Goal: Task Accomplishment & Management: Use online tool/utility

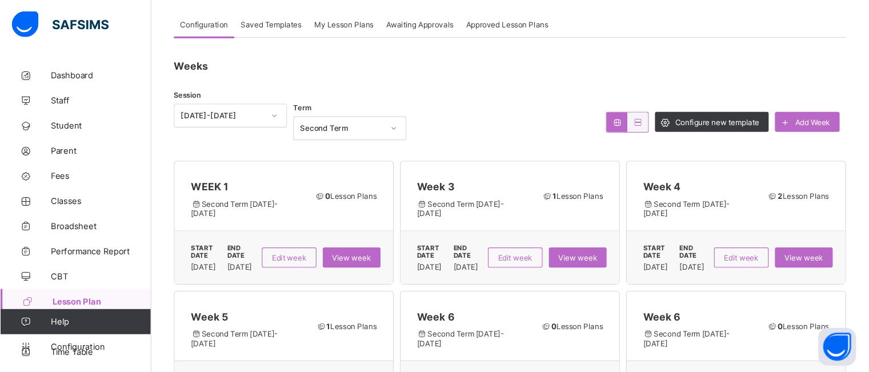
scroll to position [63, 0]
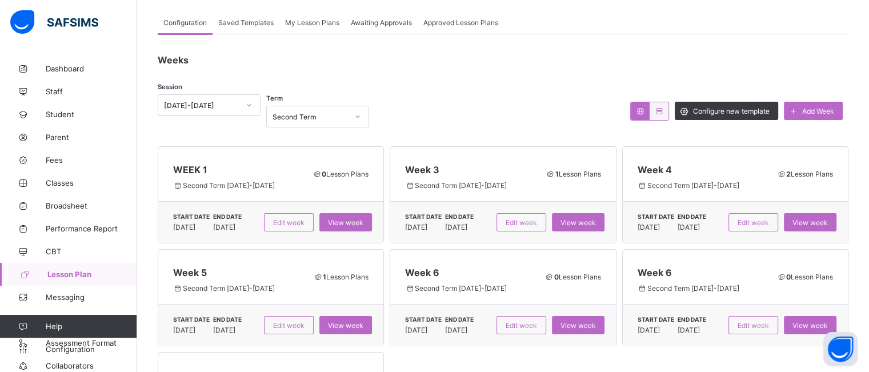
drag, startPoint x: 716, startPoint y: 4, endPoint x: 545, endPoint y: 111, distance: 201.5
click at [545, 111] on div at bounding box center [500, 110] width 250 height 33
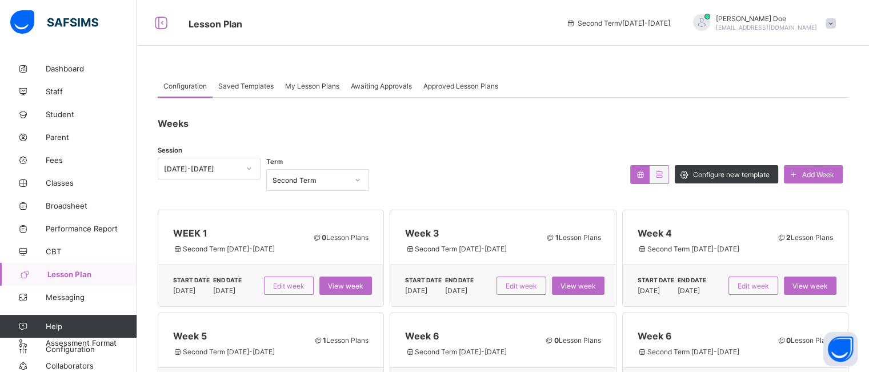
scroll to position [0, 0]
click at [239, 90] on div "Saved Templates" at bounding box center [246, 85] width 67 height 23
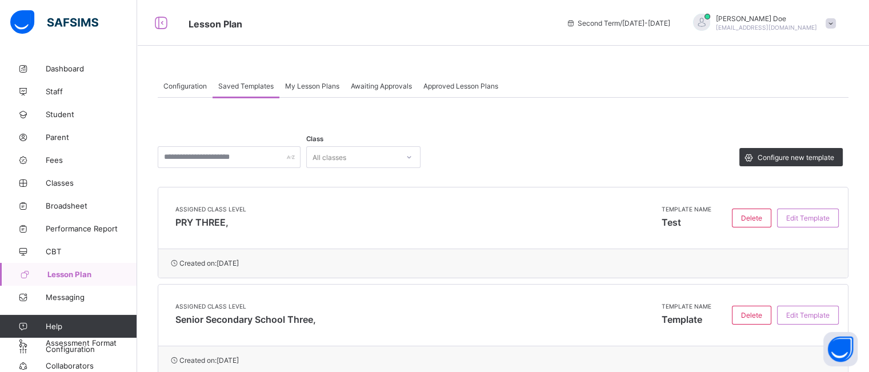
click at [318, 90] on span "My Lesson Plans" at bounding box center [312, 86] width 54 height 9
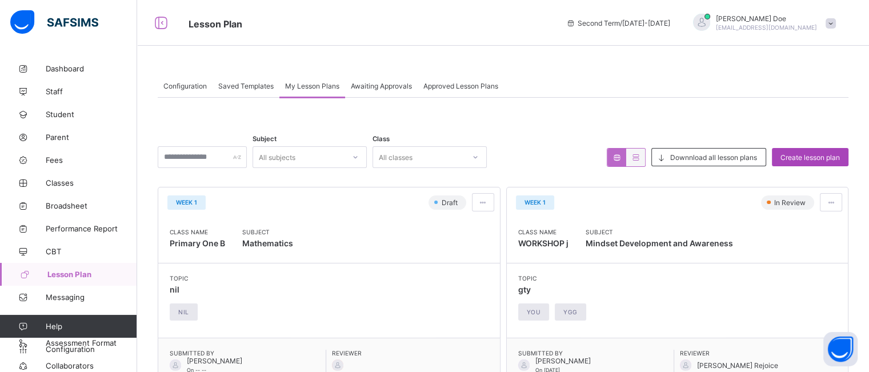
click at [789, 152] on div "Create lesson plan" at bounding box center [810, 157] width 77 height 18
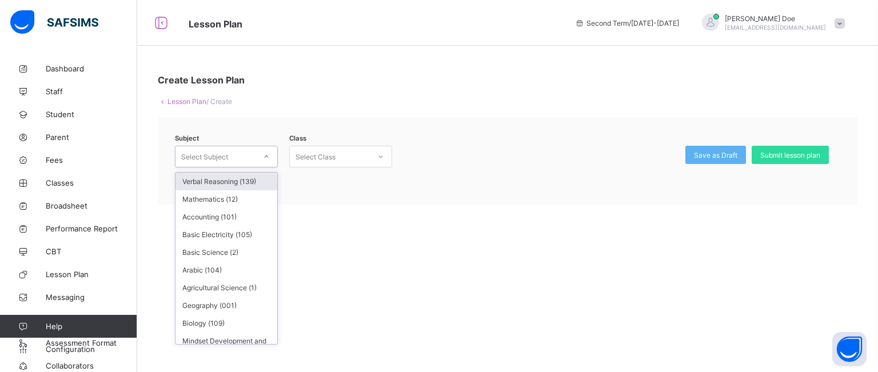
click at [255, 151] on div "Select Subject" at bounding box center [215, 157] width 80 height 16
click at [221, 226] on div "Basic Electricity (105)" at bounding box center [226, 235] width 102 height 18
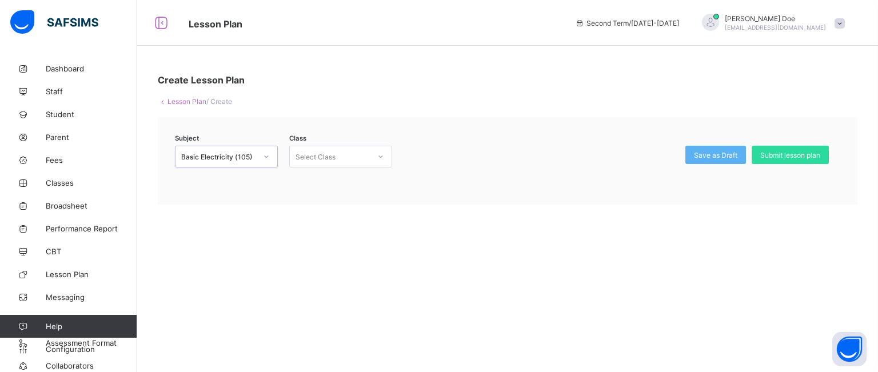
click at [352, 158] on div "Select Class" at bounding box center [330, 157] width 80 height 16
click at [345, 182] on div "Primary One - B" at bounding box center [341, 182] width 102 height 18
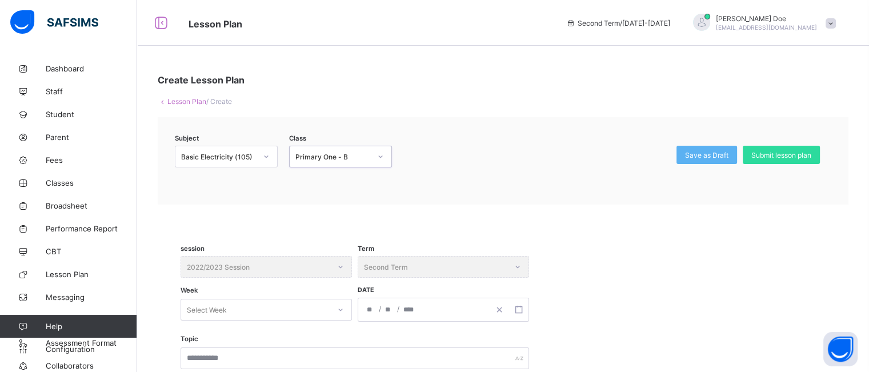
click at [178, 99] on link "Lesson Plan" at bounding box center [186, 101] width 39 height 9
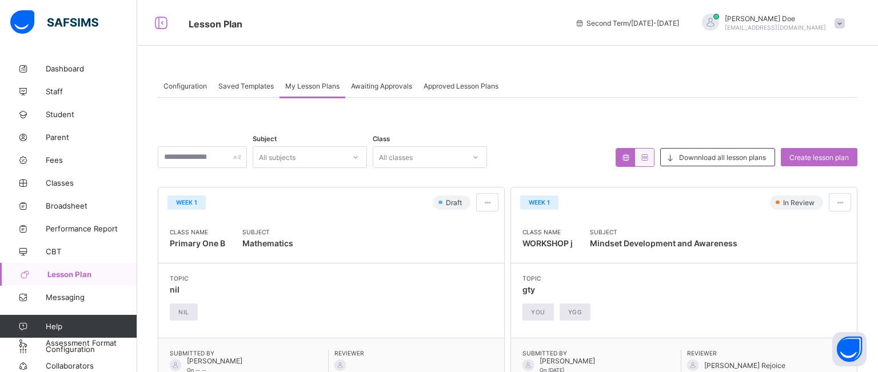
click at [246, 86] on span "Saved Templates" at bounding box center [245, 86] width 55 height 9
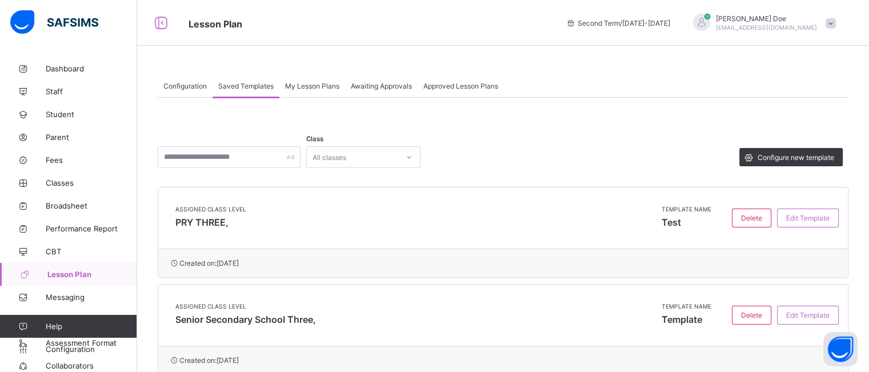
click at [318, 90] on div "My Lesson Plans" at bounding box center [312, 85] width 66 height 23
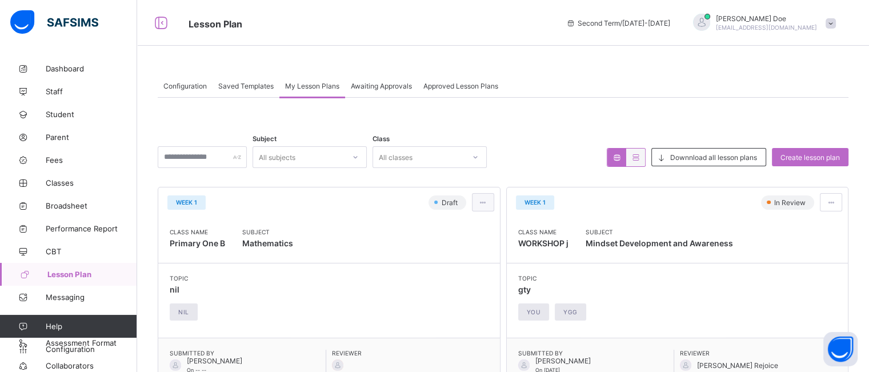
click at [485, 203] on span at bounding box center [483, 202] width 10 height 9
click at [463, 242] on span "Edit lesson plan" at bounding box center [449, 244] width 59 height 9
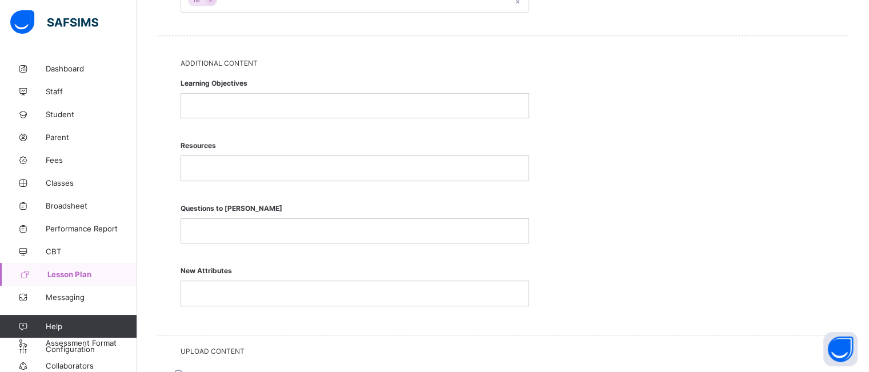
scroll to position [518, 0]
click at [270, 104] on p at bounding box center [355, 104] width 330 height 10
click at [247, 105] on p "***" at bounding box center [355, 104] width 330 height 10
click at [243, 171] on div at bounding box center [354, 166] width 347 height 24
click at [247, 167] on p at bounding box center [355, 166] width 330 height 10
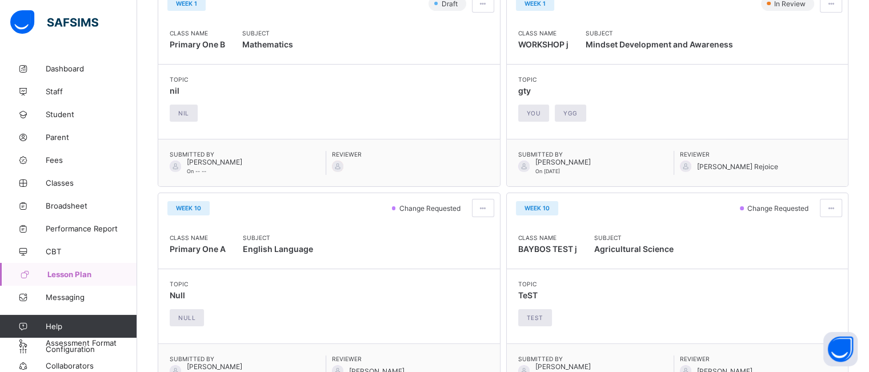
scroll to position [201, 0]
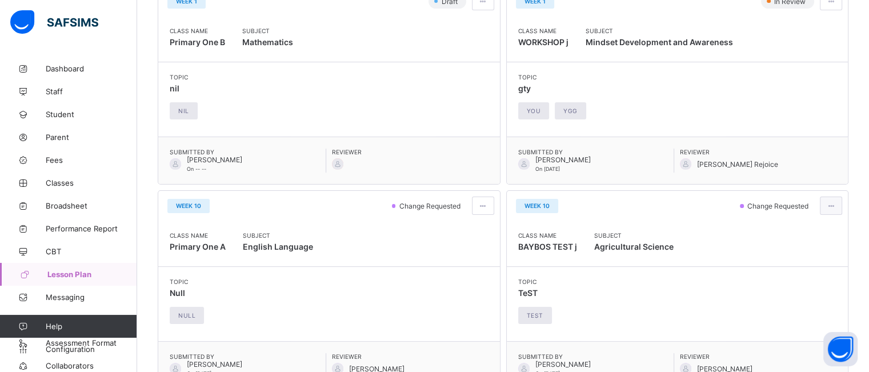
click at [836, 207] on span at bounding box center [831, 206] width 10 height 9
click at [810, 230] on span "View lesson plan" at bounding box center [799, 230] width 63 height 9
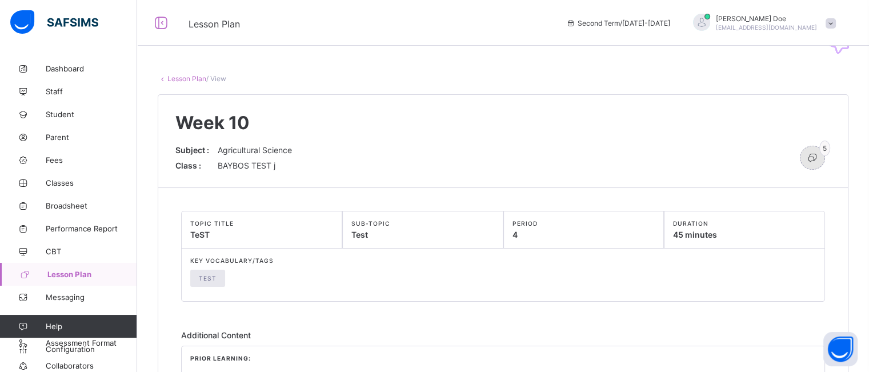
click at [819, 162] on icon at bounding box center [812, 157] width 13 height 11
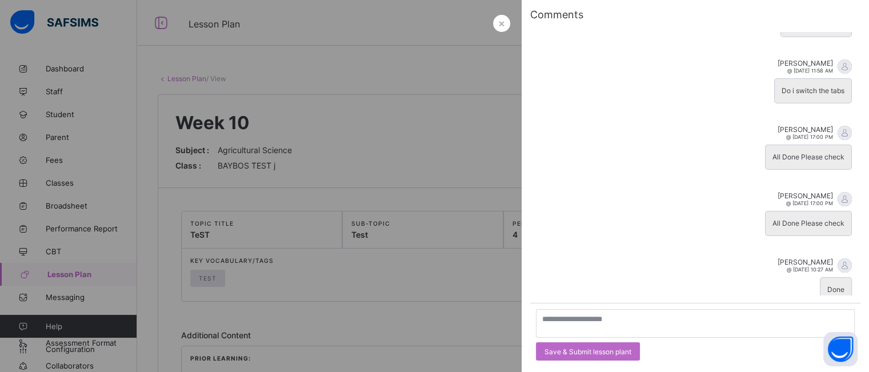
scroll to position [67, 0]
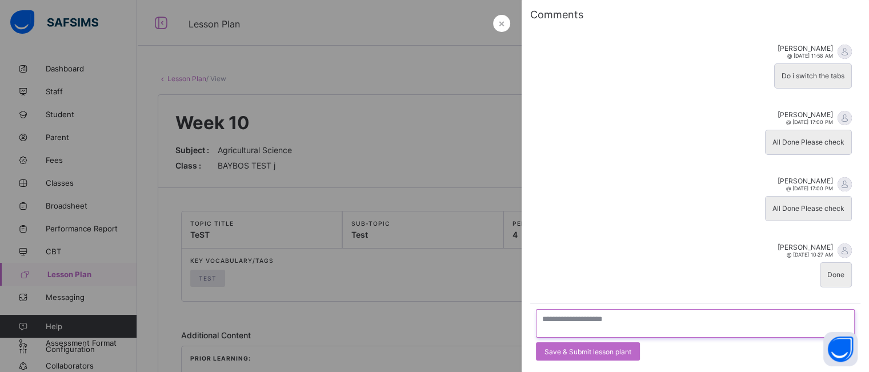
click at [647, 317] on textarea at bounding box center [695, 323] width 319 height 29
click at [498, 26] on span "×" at bounding box center [501, 23] width 7 height 12
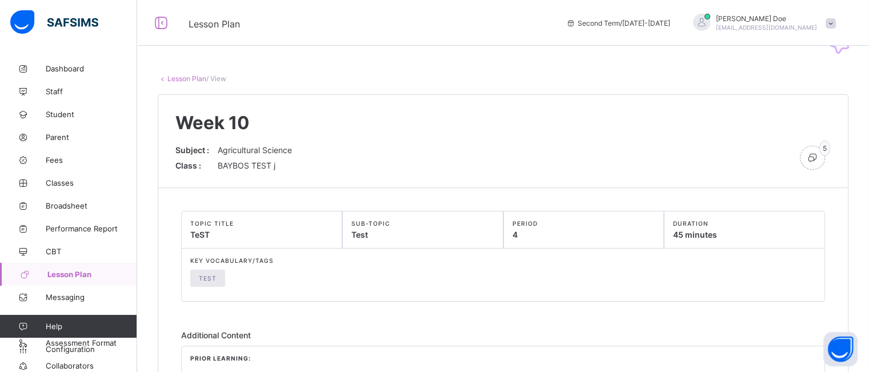
scroll to position [0, 0]
click at [183, 78] on link "Lesson Plan" at bounding box center [186, 78] width 39 height 9
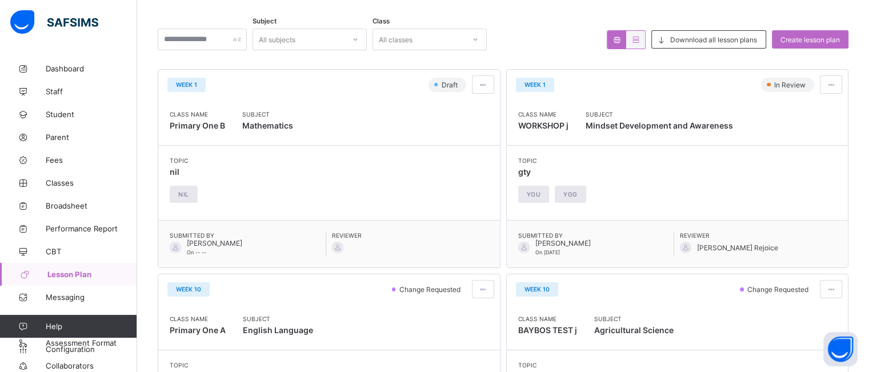
scroll to position [117, 0]
click at [488, 86] on span at bounding box center [483, 86] width 10 height 9
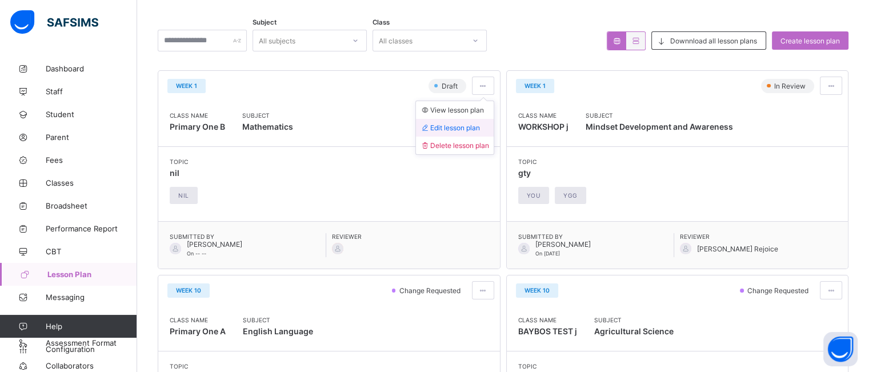
click at [466, 129] on span "Edit lesson plan" at bounding box center [449, 127] width 59 height 9
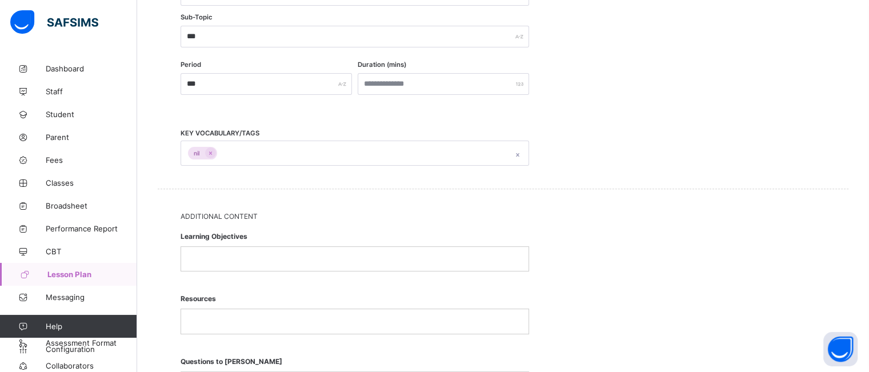
scroll to position [418, 0]
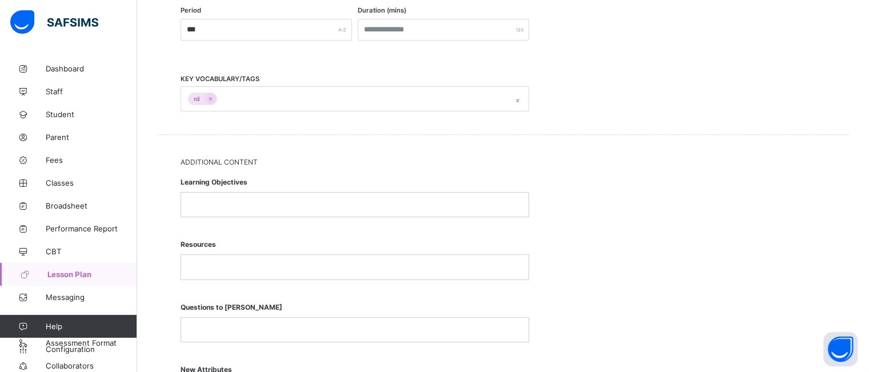
click at [446, 199] on p at bounding box center [355, 204] width 330 height 10
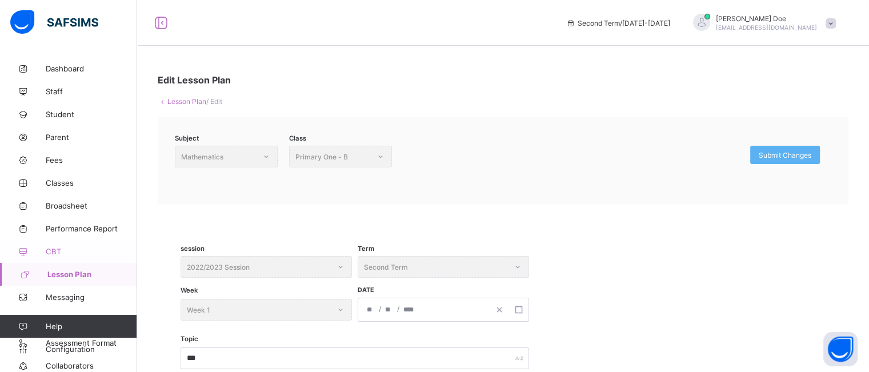
click at [66, 247] on span "CBT" at bounding box center [91, 251] width 91 height 9
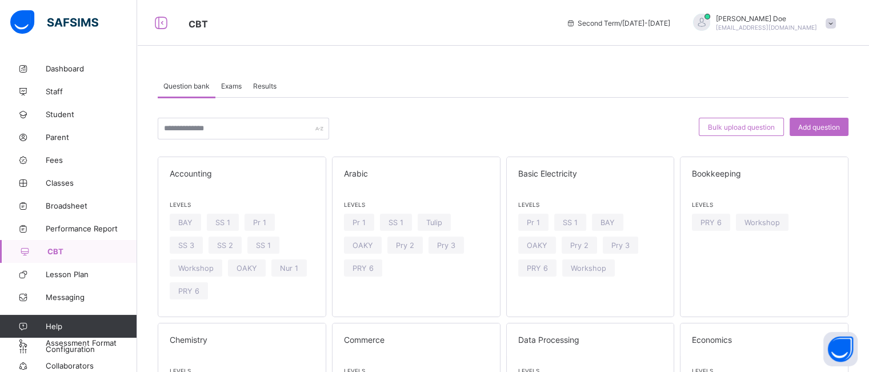
drag, startPoint x: 663, startPoint y: 15, endPoint x: 557, endPoint y: 60, distance: 115.2
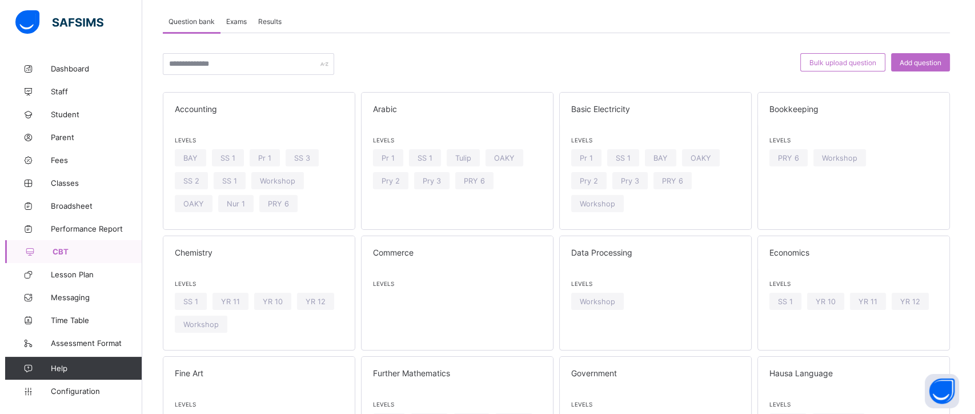
scroll to position [14, 0]
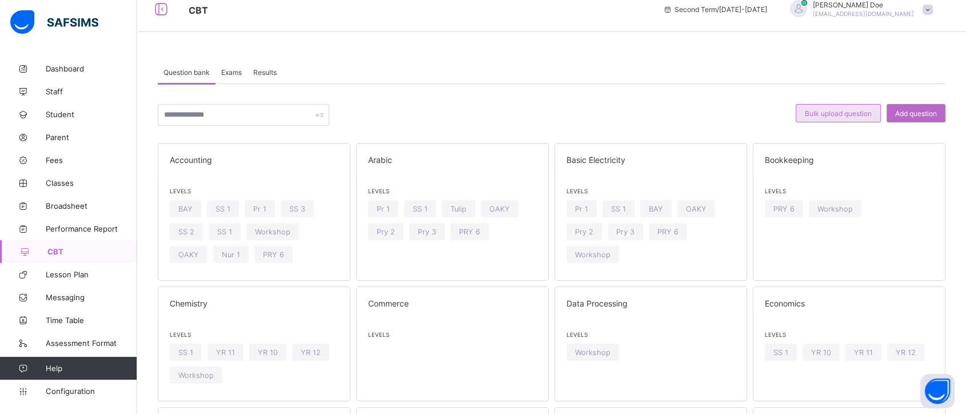
click at [861, 109] on span "Bulk upload question" at bounding box center [837, 113] width 67 height 9
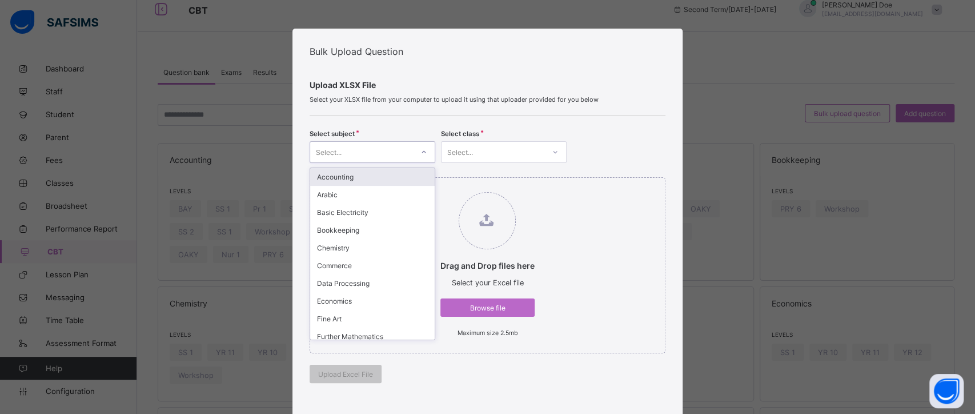
click at [414, 148] on div at bounding box center [423, 152] width 19 height 18
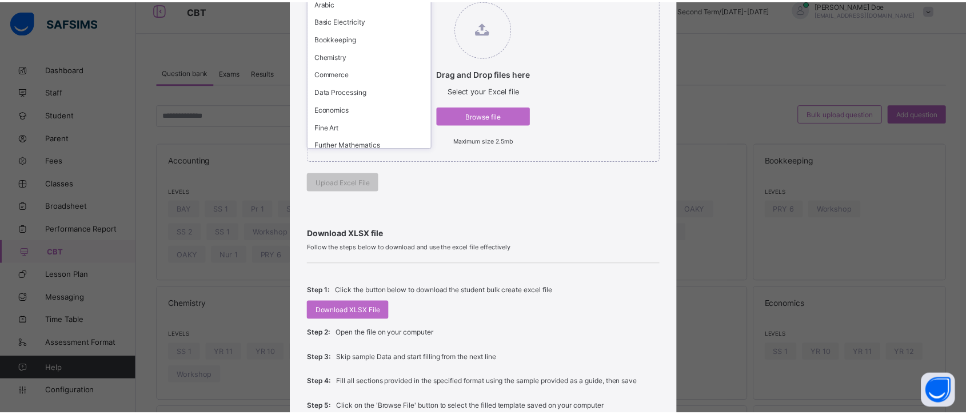
scroll to position [342, 0]
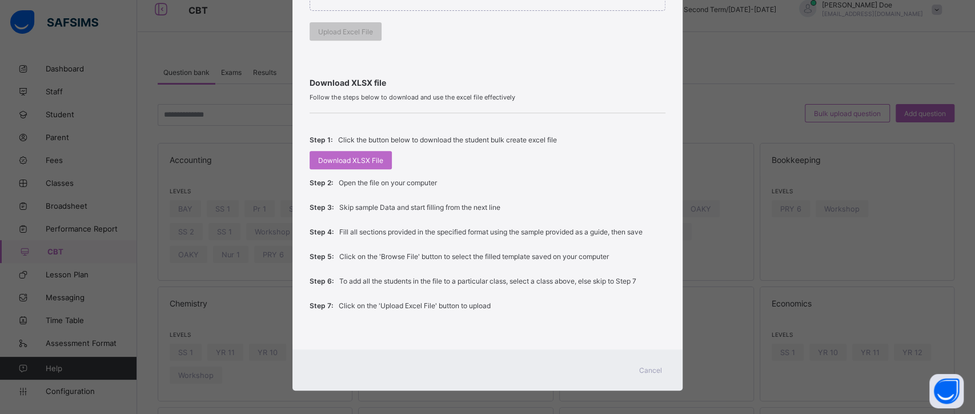
click at [655, 366] on span "Cancel" at bounding box center [650, 370] width 23 height 9
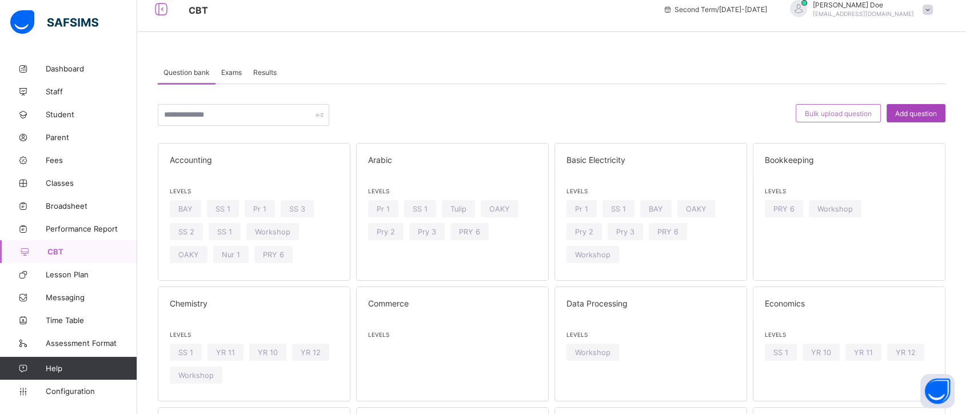
click at [868, 118] on div "Add question" at bounding box center [915, 113] width 59 height 18
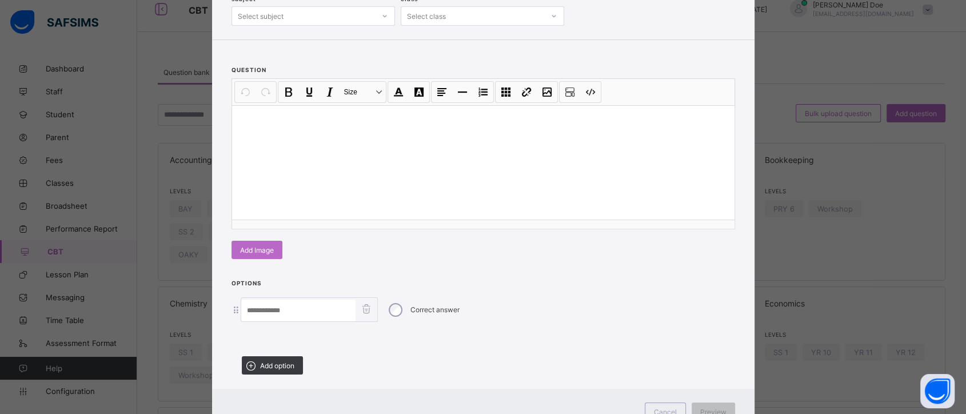
scroll to position [81, 0]
click at [311, 305] on input at bounding box center [298, 309] width 114 height 22
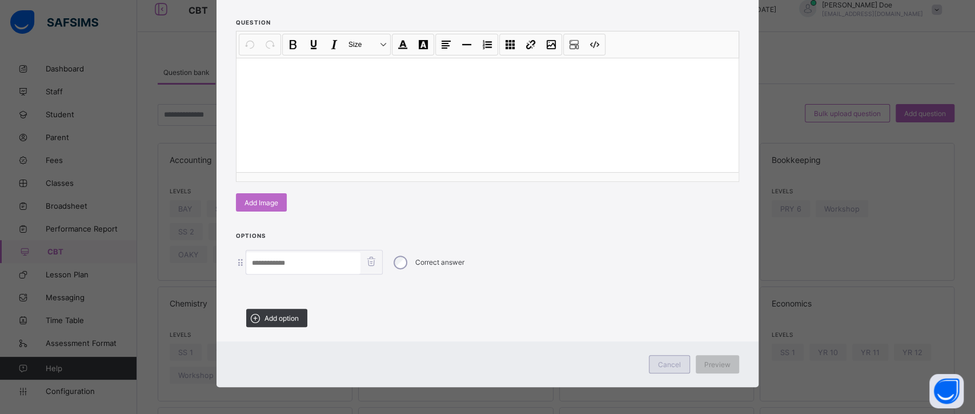
click at [654, 359] on div "Cancel" at bounding box center [669, 364] width 41 height 18
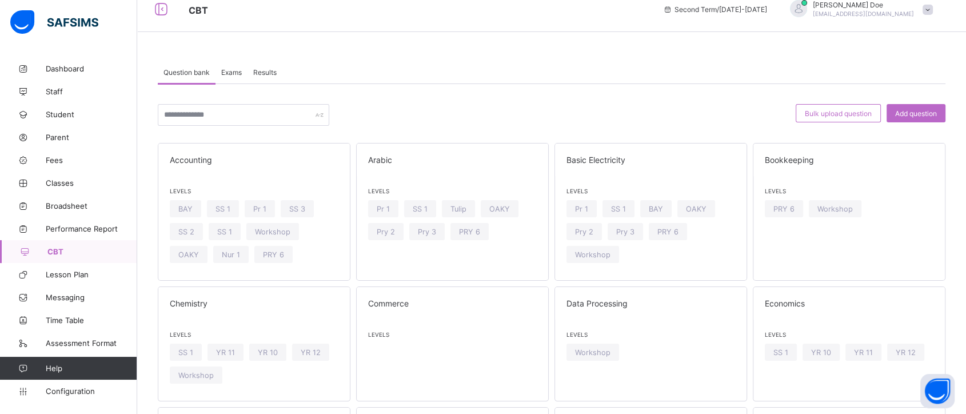
click at [229, 71] on span "Exams" at bounding box center [231, 72] width 21 height 9
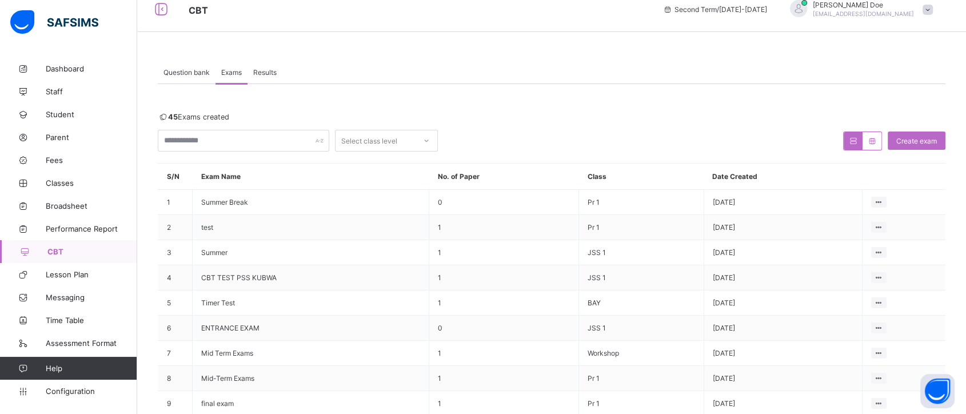
click at [198, 73] on span "Question bank" at bounding box center [186, 72] width 46 height 9
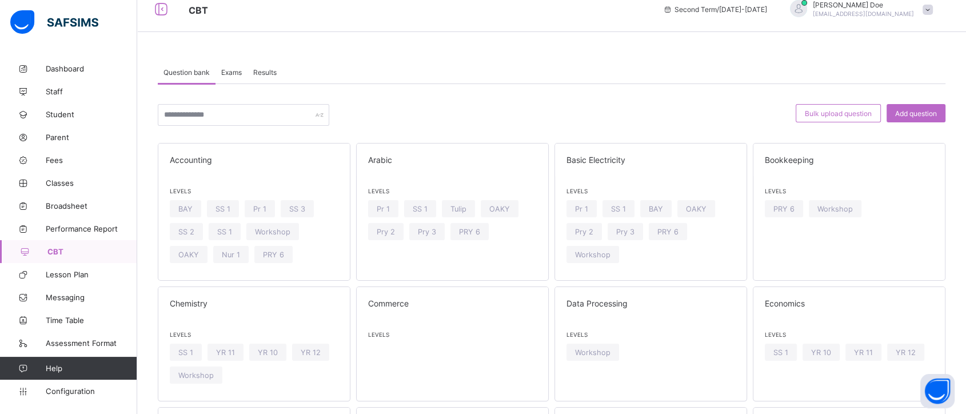
click at [235, 75] on div "Exams" at bounding box center [231, 72] width 32 height 23
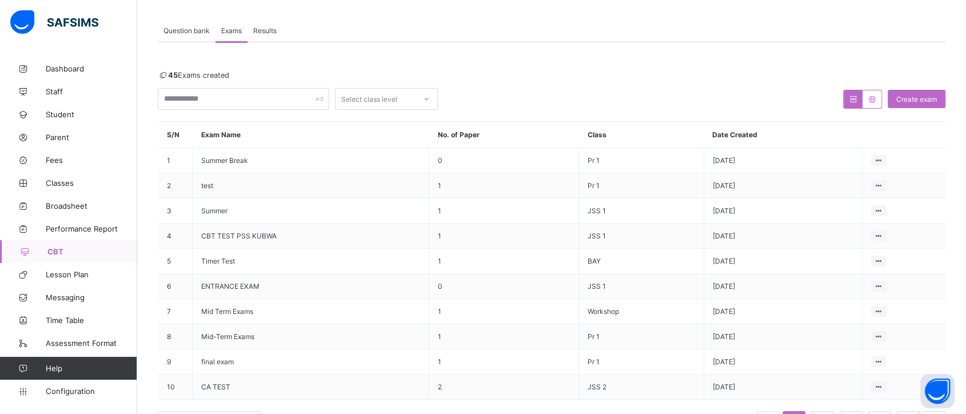
scroll to position [61, 0]
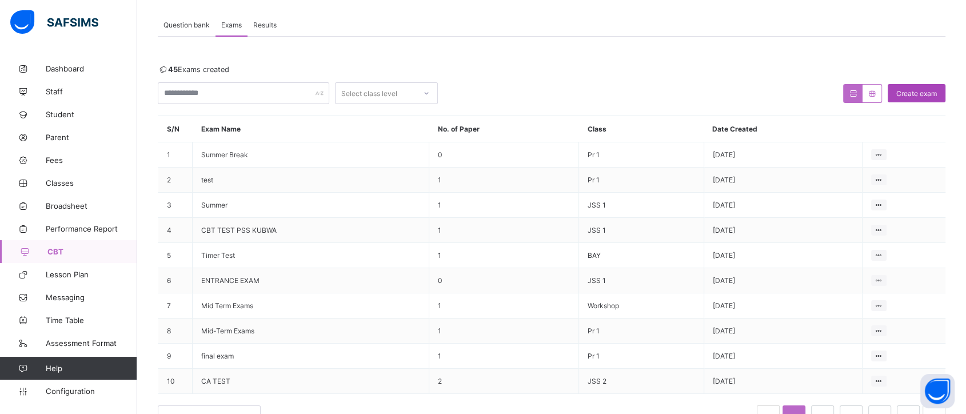
click at [868, 91] on span "Create exam" at bounding box center [916, 93] width 41 height 9
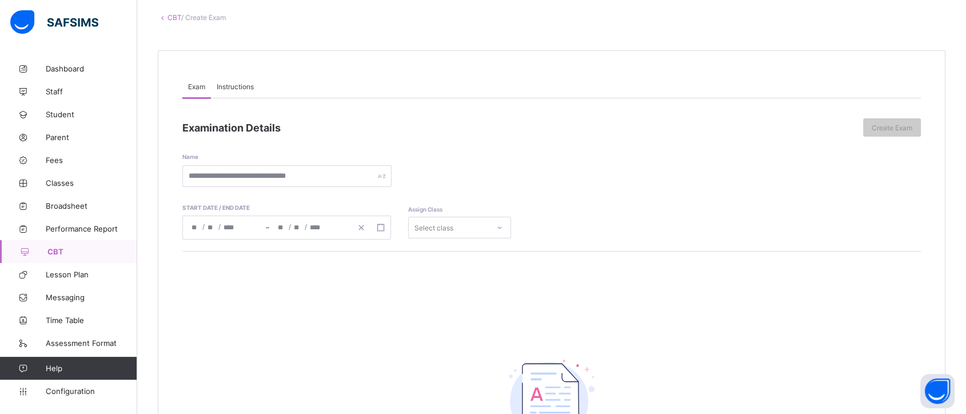
click at [227, 82] on span "Instructions" at bounding box center [235, 86] width 37 height 9
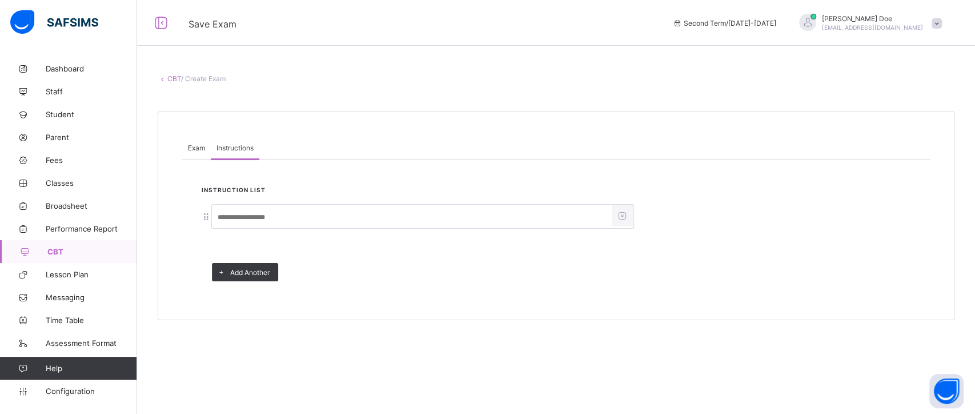
click at [266, 214] on input at bounding box center [412, 217] width 400 height 22
type input "*"
type input "****"
click at [246, 268] on span "Add Another" at bounding box center [249, 272] width 39 height 9
click at [623, 246] on icon at bounding box center [622, 246] width 12 height 10
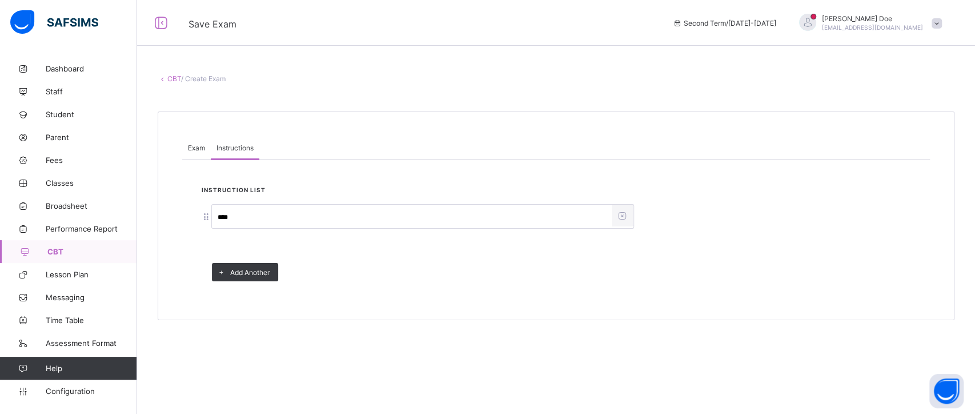
click at [197, 146] on span "Exam" at bounding box center [196, 147] width 17 height 9
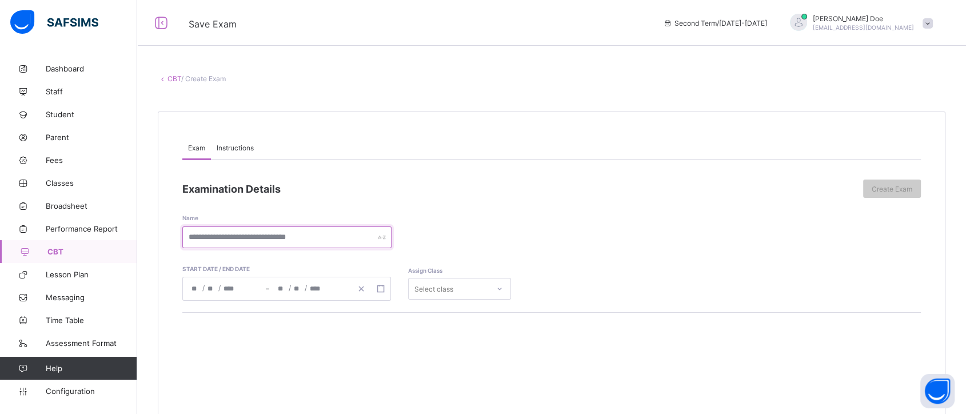
click at [286, 235] on input "text" at bounding box center [286, 237] width 209 height 22
type input "********"
click at [380, 288] on icon "button" at bounding box center [380, 289] width 8 height 8
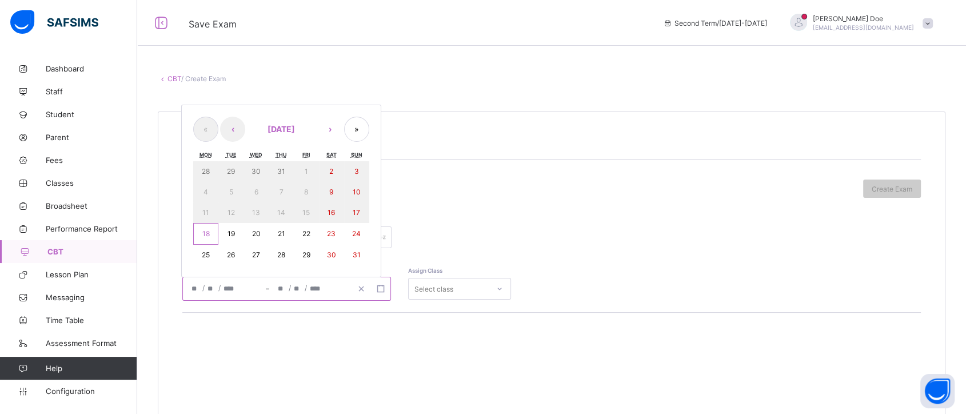
click at [205, 230] on abbr "18" at bounding box center [205, 233] width 7 height 9
click at [306, 233] on abbr "22" at bounding box center [306, 233] width 8 height 9
type input "**********"
type input "*"
type input "**"
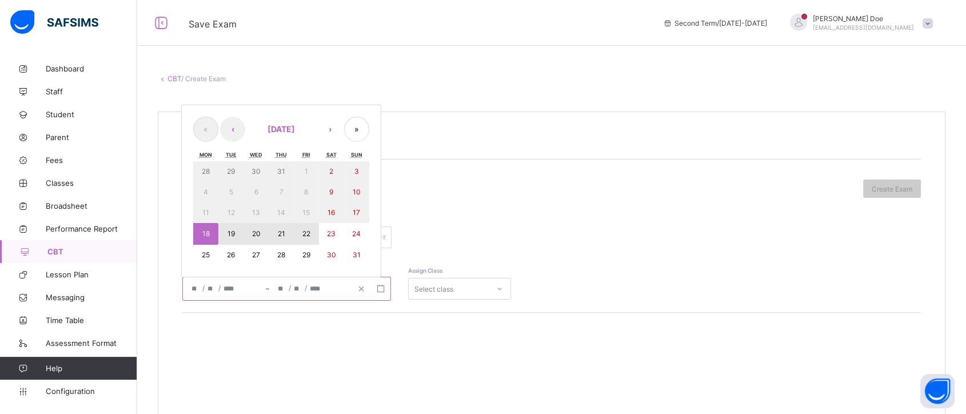
type input "****"
type input "**********"
type input "*"
type input "**"
type input "****"
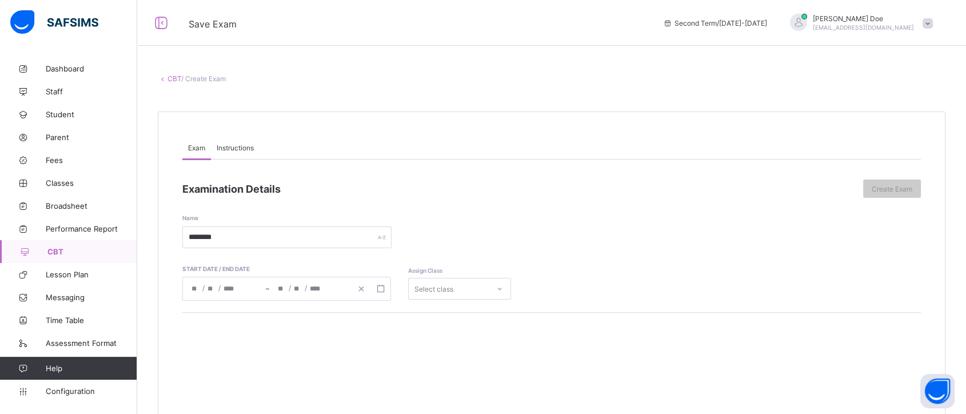
click at [480, 285] on div "Select class" at bounding box center [459, 289] width 103 height 22
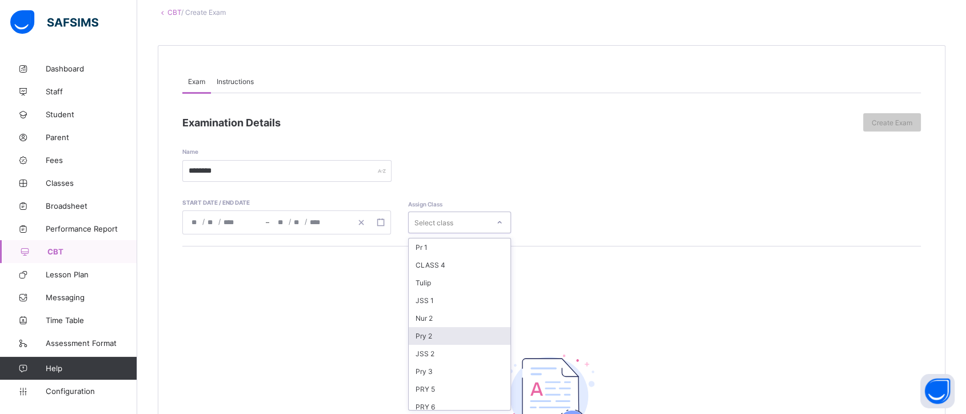
click at [459, 335] on div "Pry 2" at bounding box center [459, 336] width 102 height 18
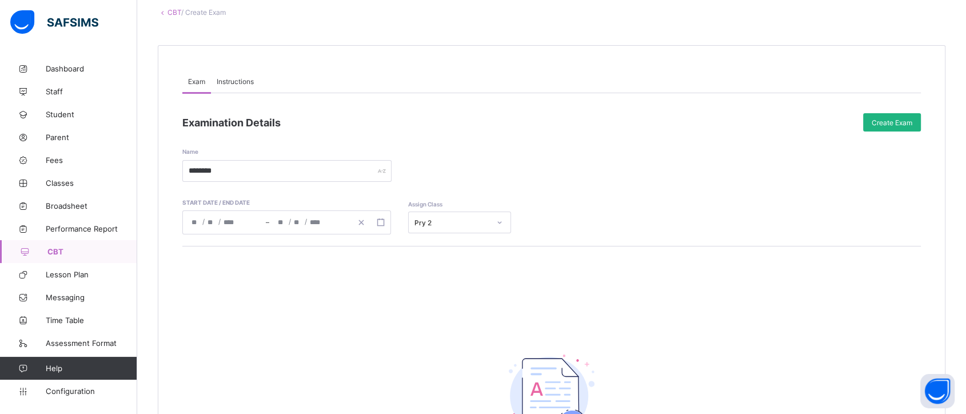
click at [868, 121] on span "Create Exam" at bounding box center [891, 122] width 41 height 9
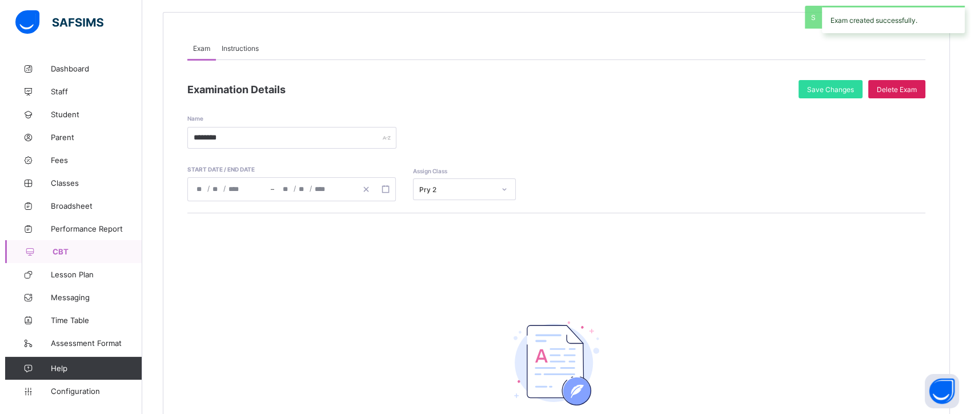
scroll to position [251, 0]
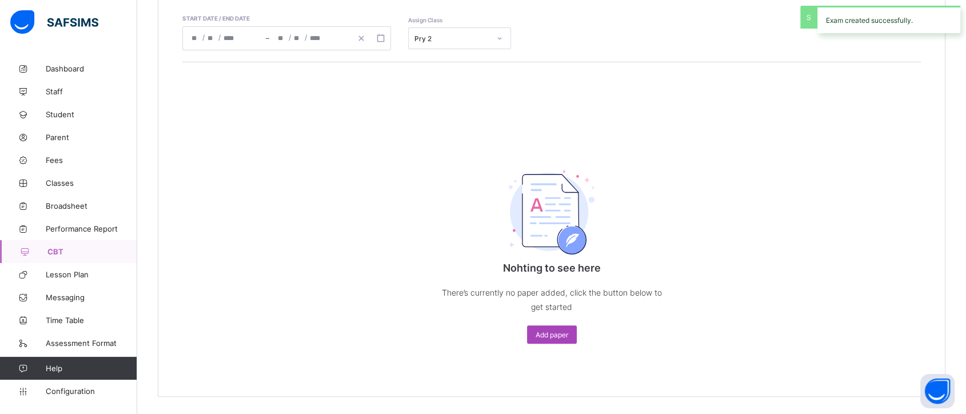
click at [558, 333] on span "Add paper" at bounding box center [551, 334] width 33 height 9
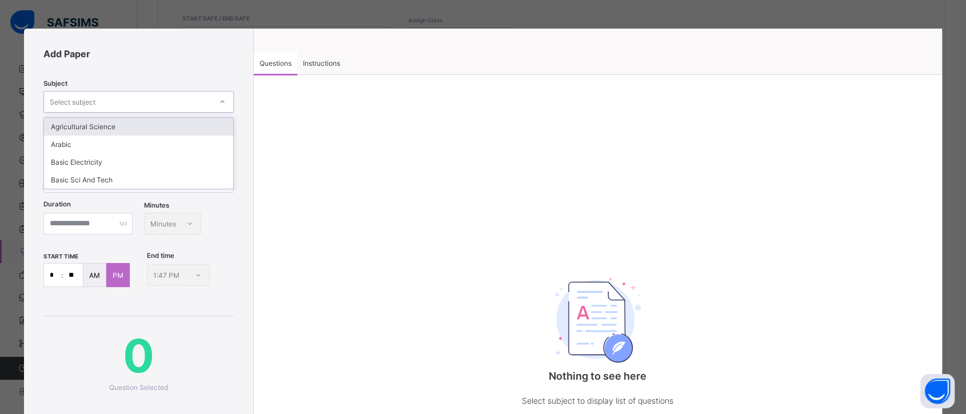
click at [149, 99] on div "Select subject" at bounding box center [127, 102] width 167 height 16
click at [150, 128] on div "Agricultural Science" at bounding box center [138, 127] width 189 height 18
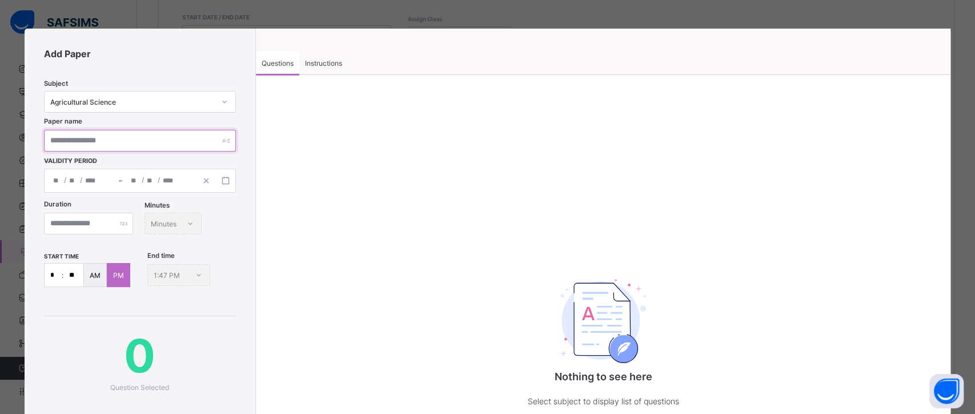
click at [169, 145] on input "text" at bounding box center [140, 141] width 192 height 22
type input "********"
click at [229, 180] on button "button" at bounding box center [225, 180] width 19 height 13
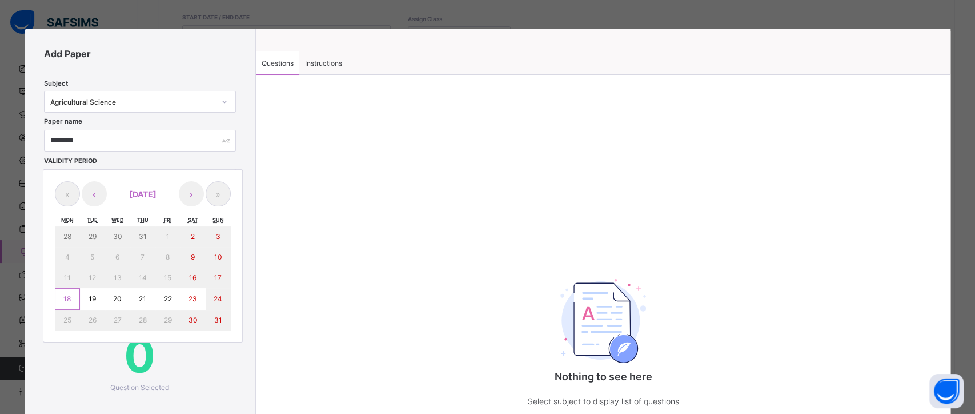
click at [87, 295] on button "19" at bounding box center [92, 299] width 25 height 22
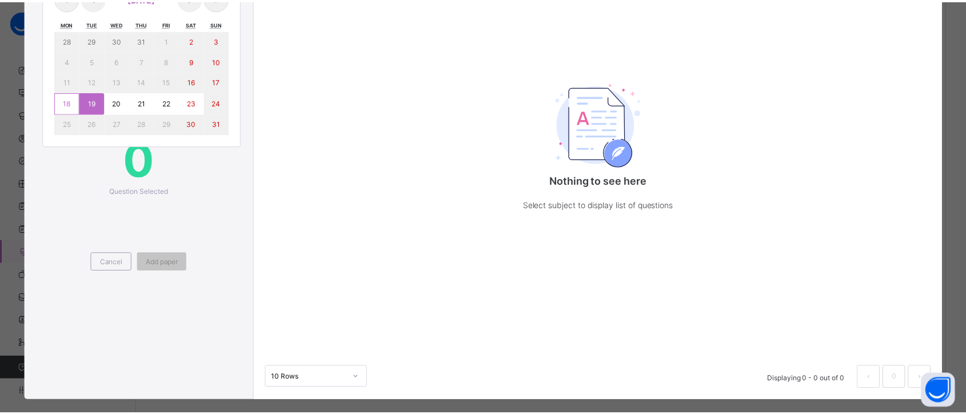
scroll to position [211, 0]
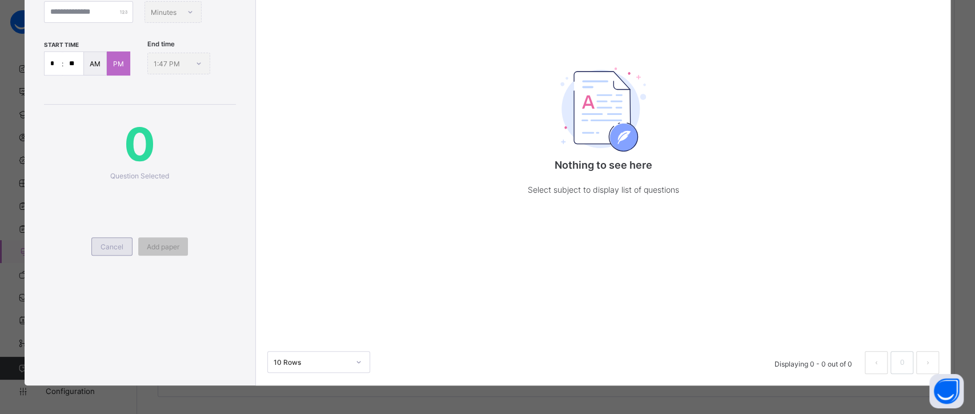
click at [110, 245] on span "Cancel" at bounding box center [112, 246] width 23 height 9
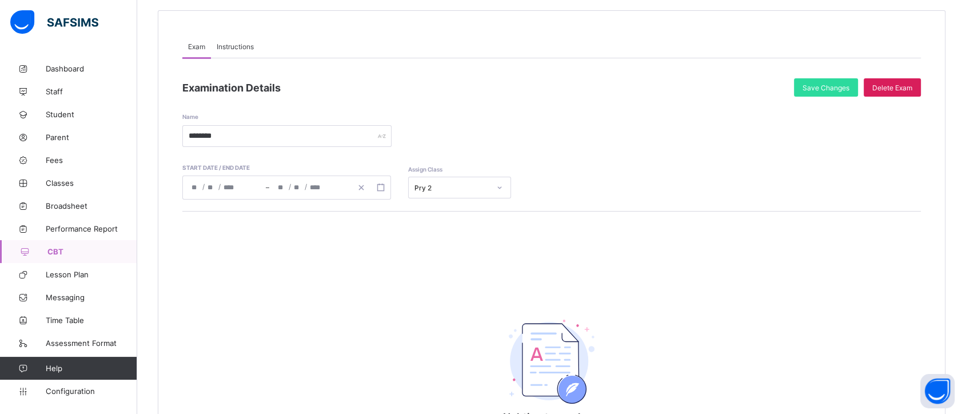
scroll to position [94, 0]
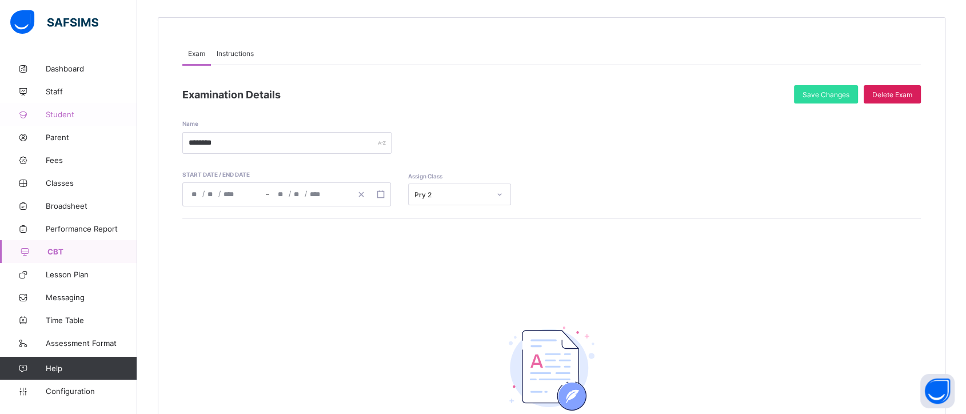
click at [57, 113] on span "Student" at bounding box center [91, 114] width 91 height 9
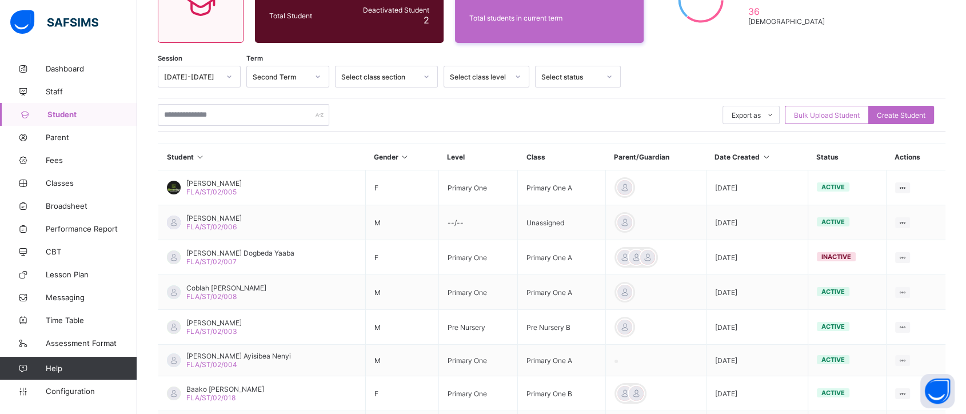
scroll to position [147, 0]
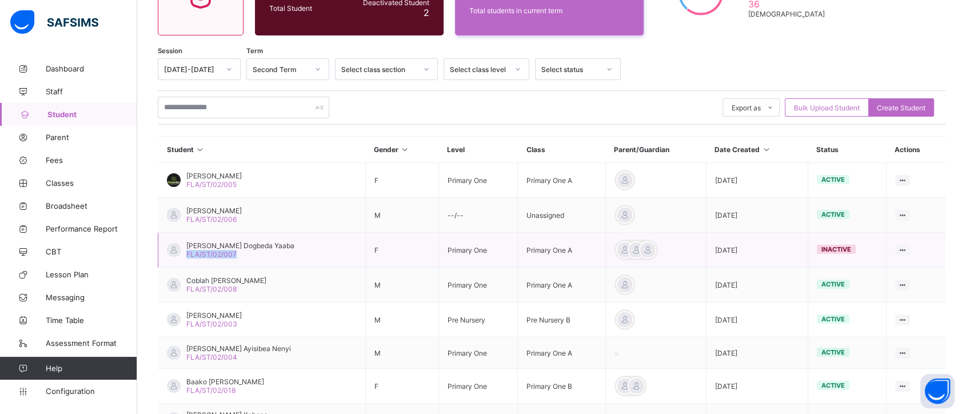
copy span "FLA/ST/02/007"
drag, startPoint x: 244, startPoint y: 250, endPoint x: 185, endPoint y: 254, distance: 59.6
click at [185, 254] on div "Acheampong Dogbeda Yaaba FLA/ST/02/007" at bounding box center [230, 249] width 127 height 17
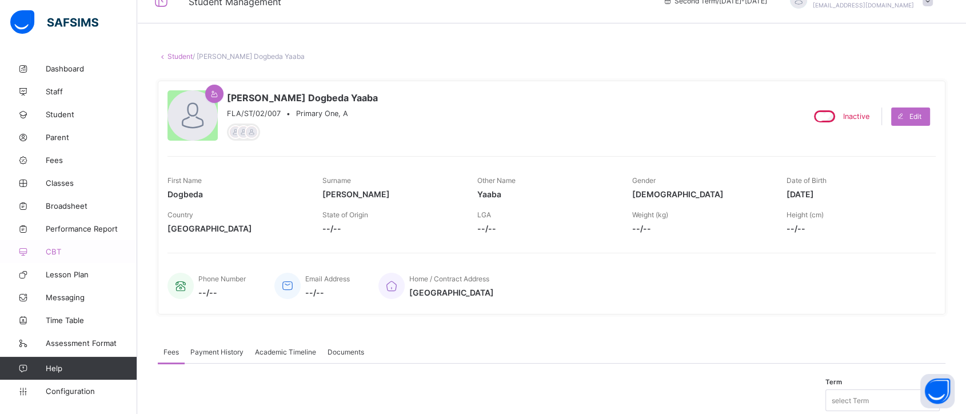
scroll to position [8, 0]
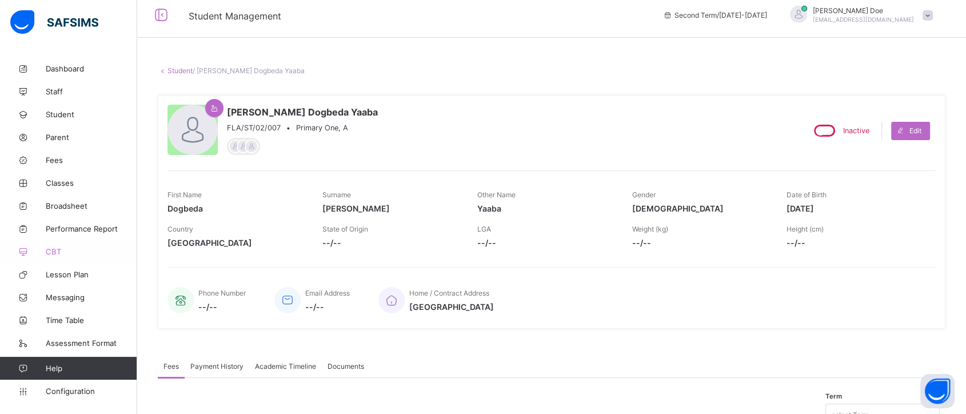
click at [49, 251] on span "CBT" at bounding box center [91, 251] width 91 height 9
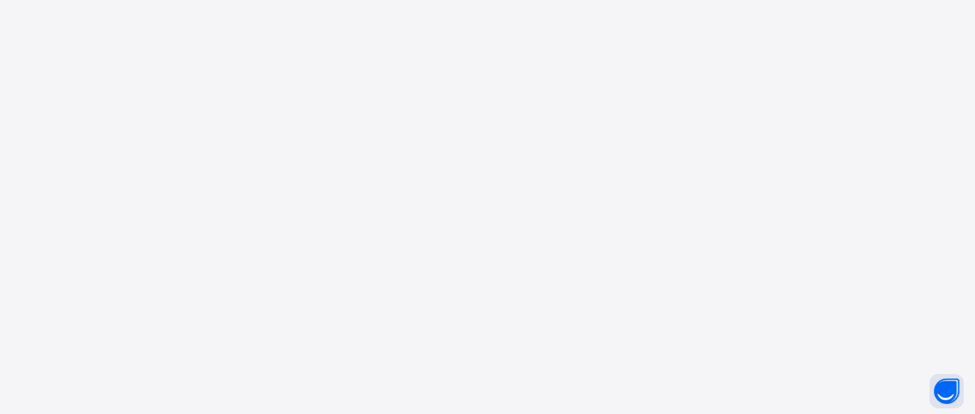
click at [233, 88] on div "New Update Available Hello there, You can install SAFSIMS on your device for ea…" at bounding box center [487, 207] width 975 height 414
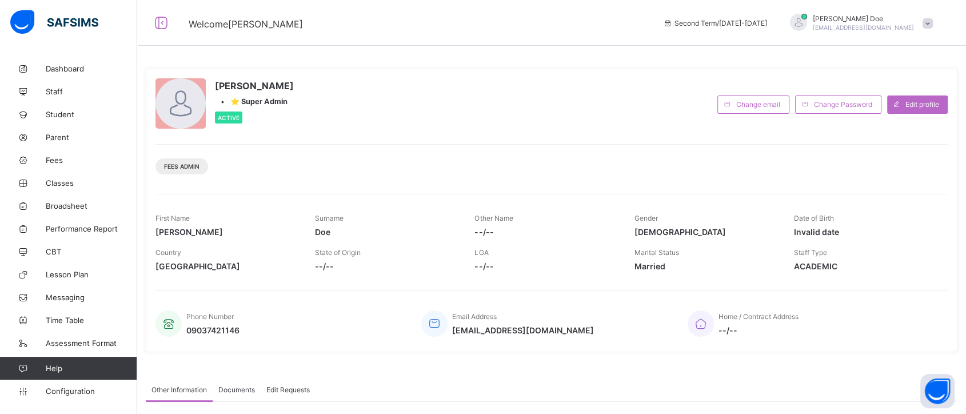
click at [868, 27] on span at bounding box center [927, 23] width 10 height 10
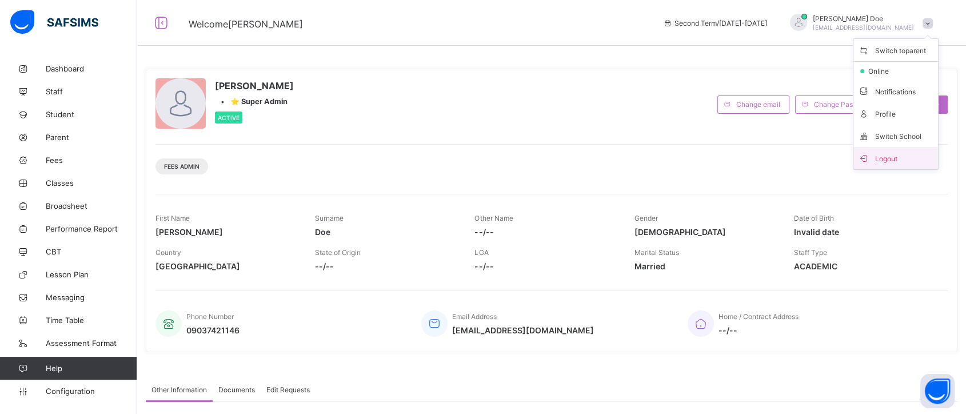
click at [868, 152] on span "Logout" at bounding box center [895, 157] width 75 height 13
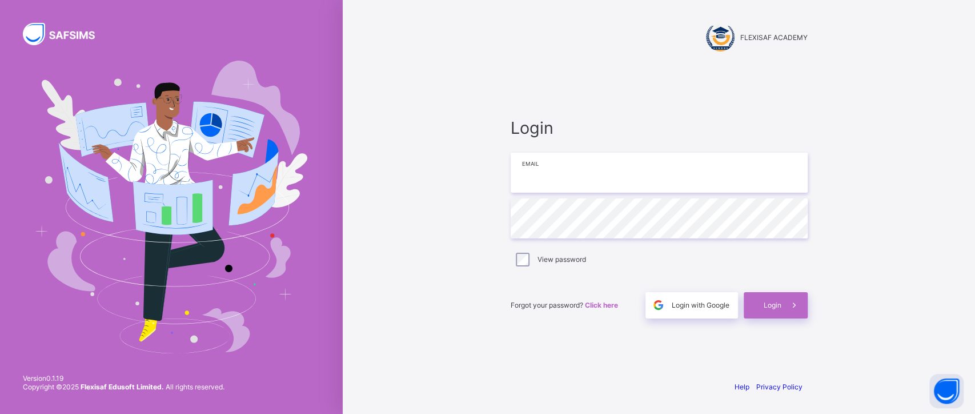
type input "**********"
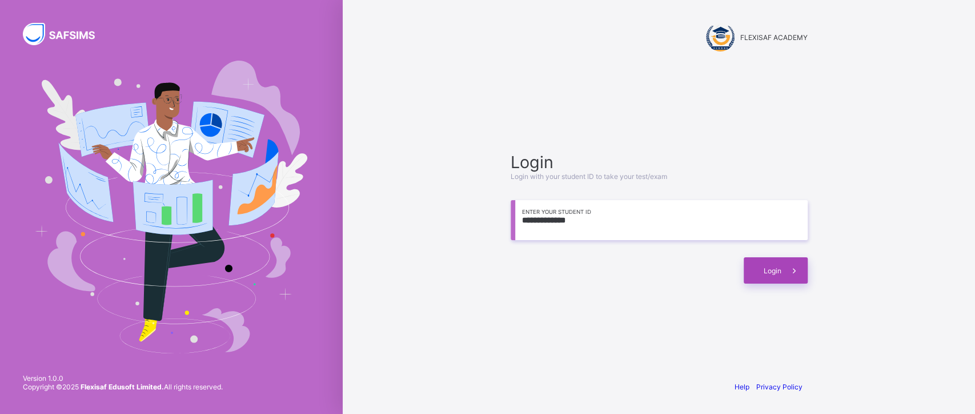
type input "**********"
click at [778, 271] on span "Login" at bounding box center [773, 270] width 18 height 9
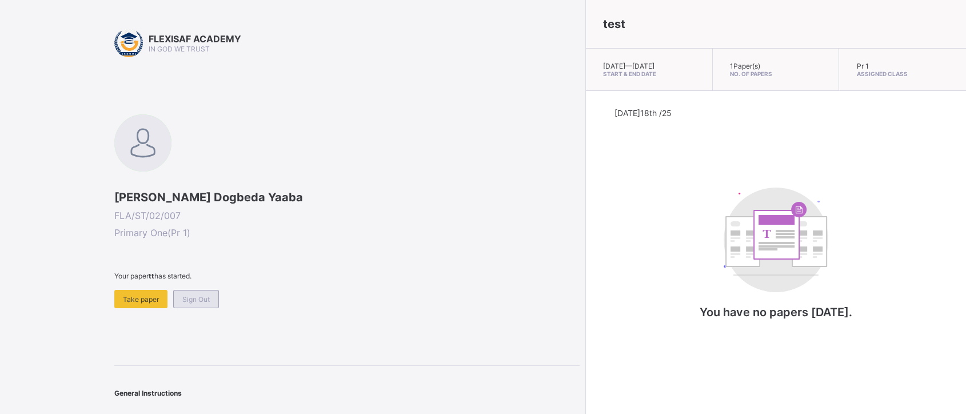
click at [191, 295] on span "Sign Out" at bounding box center [195, 299] width 27 height 9
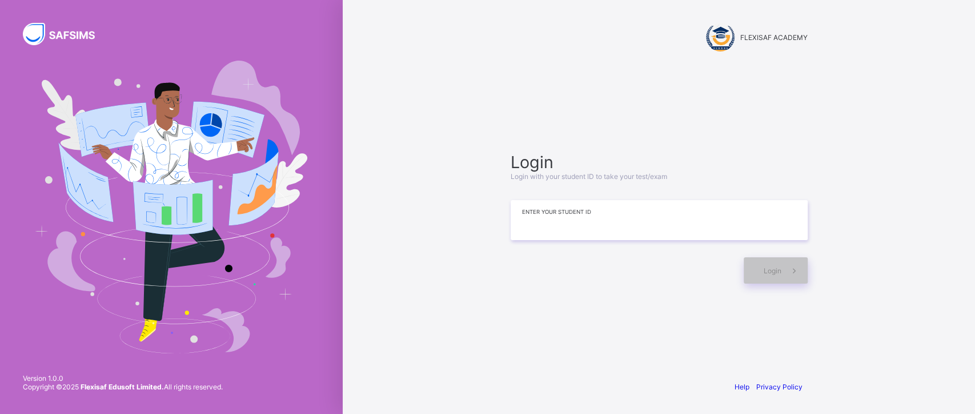
click at [630, 218] on input at bounding box center [659, 220] width 297 height 40
paste input "**********"
type input "**********"
click at [772, 277] on div "Login" at bounding box center [776, 270] width 64 height 26
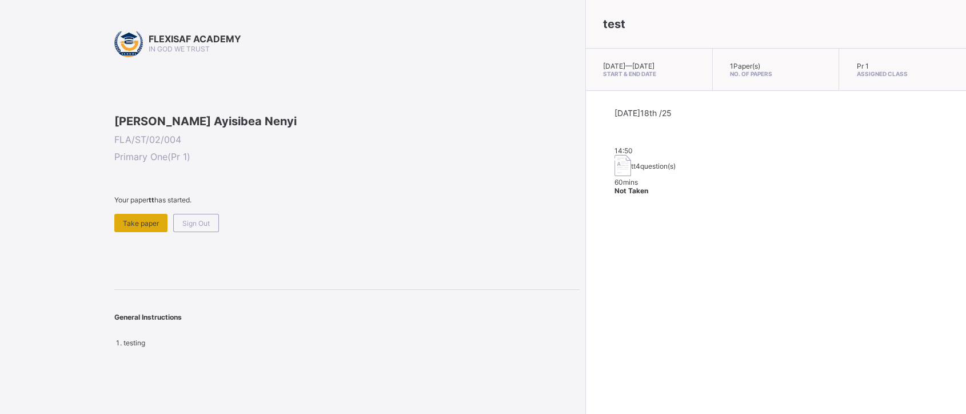
click at [146, 227] on span "Take paper" at bounding box center [141, 223] width 36 height 9
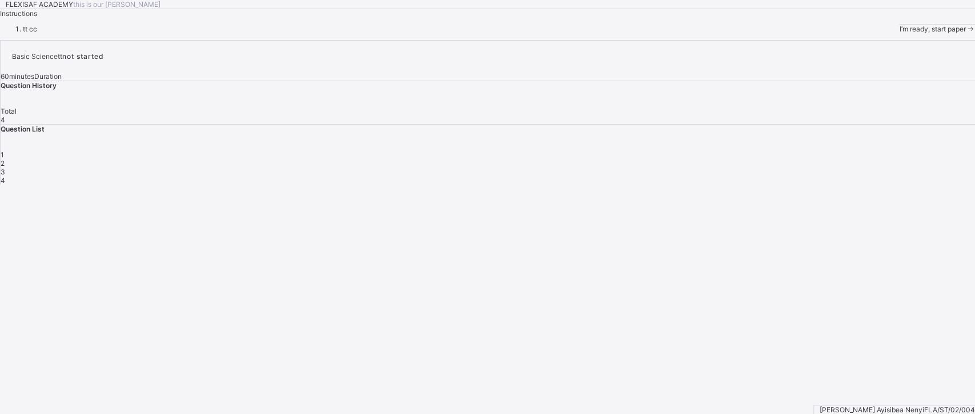
click at [899, 33] on span "I’m ready, start paper" at bounding box center [932, 29] width 66 height 9
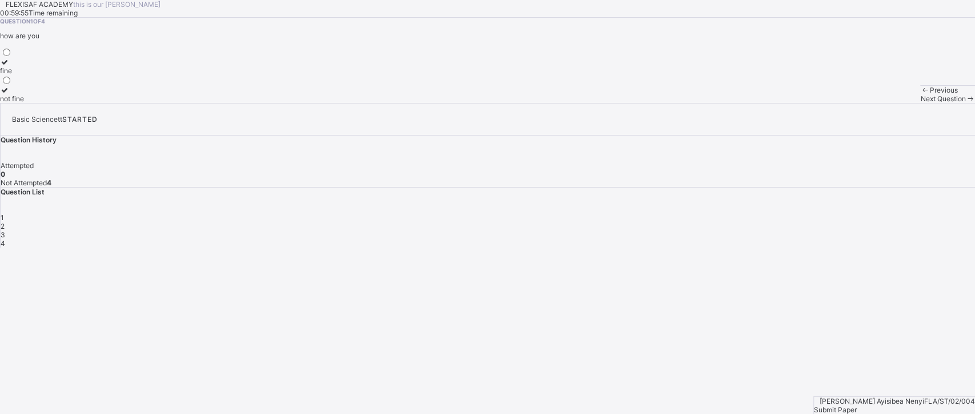
click at [24, 75] on div "fine" at bounding box center [12, 70] width 24 height 9
click at [920, 103] on span "Next Question" at bounding box center [942, 98] width 45 height 9
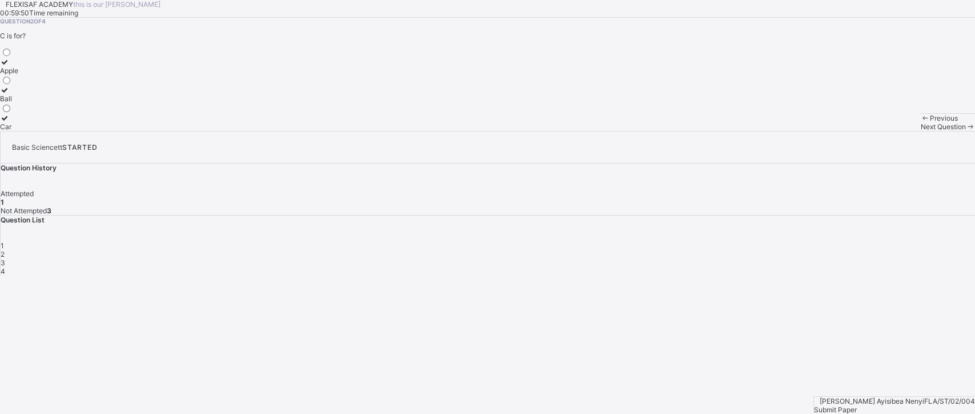
click at [18, 131] on div "Car" at bounding box center [9, 126] width 18 height 9
click at [920, 131] on span "Next Question" at bounding box center [942, 126] width 45 height 9
click at [18, 75] on div "apple" at bounding box center [9, 70] width 18 height 9
click at [920, 131] on span "Next Question" at bounding box center [942, 126] width 45 height 9
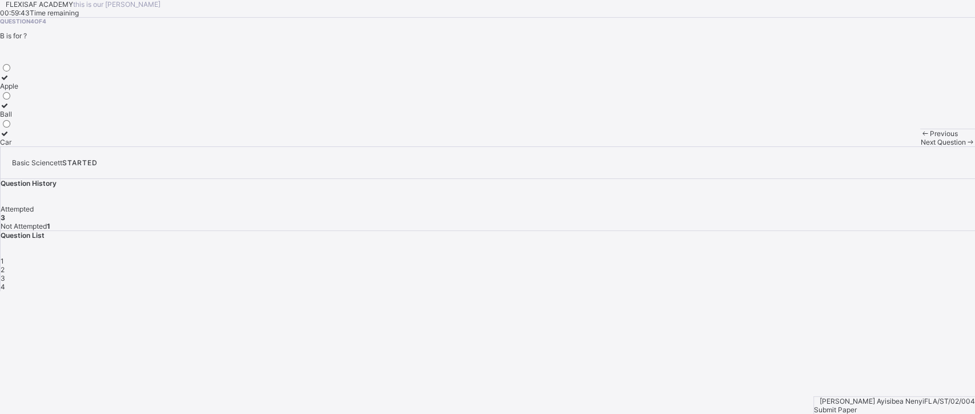
click at [18, 90] on div "Apple" at bounding box center [9, 86] width 18 height 9
click at [920, 138] on span at bounding box center [925, 133] width 10 height 9
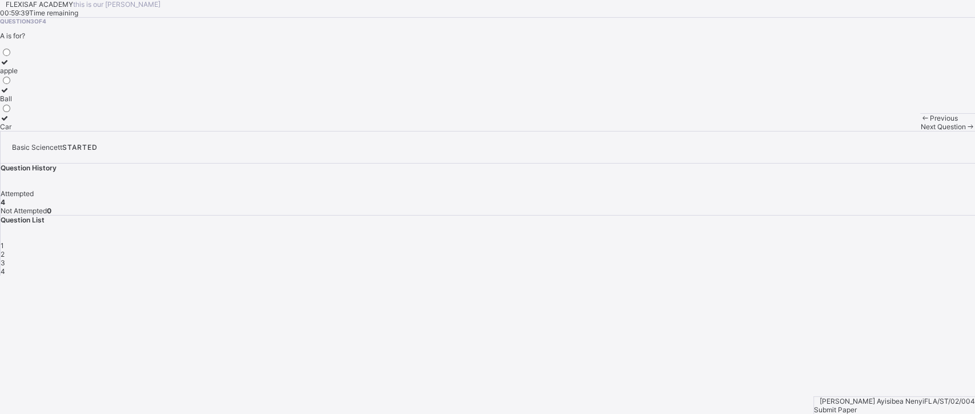
click at [920, 122] on span at bounding box center [925, 118] width 10 height 9
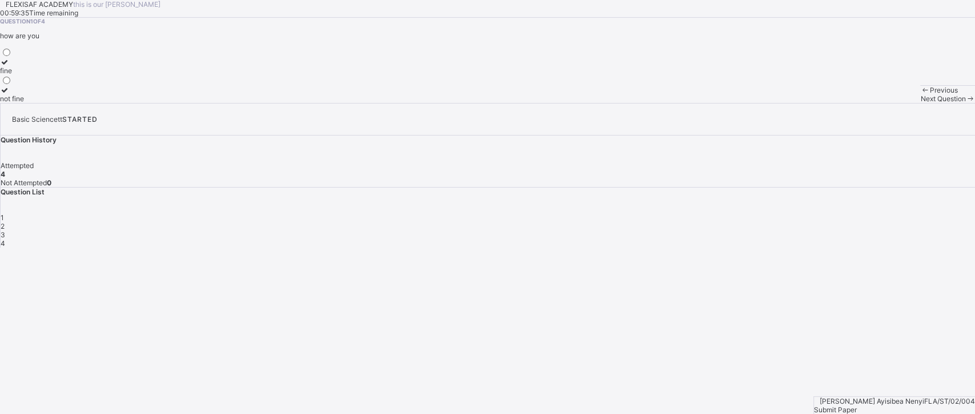
click at [857, 405] on span "Submit Paper" at bounding box center [835, 409] width 43 height 9
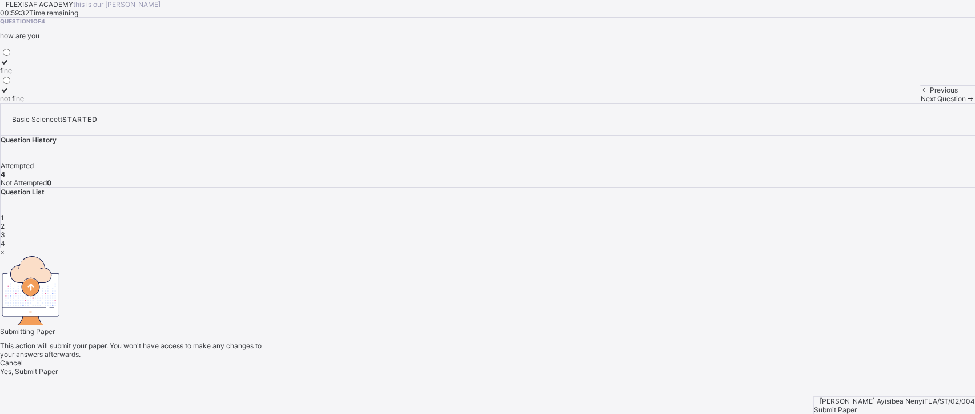
click at [58, 367] on span "Yes, Submit Paper" at bounding box center [29, 371] width 58 height 9
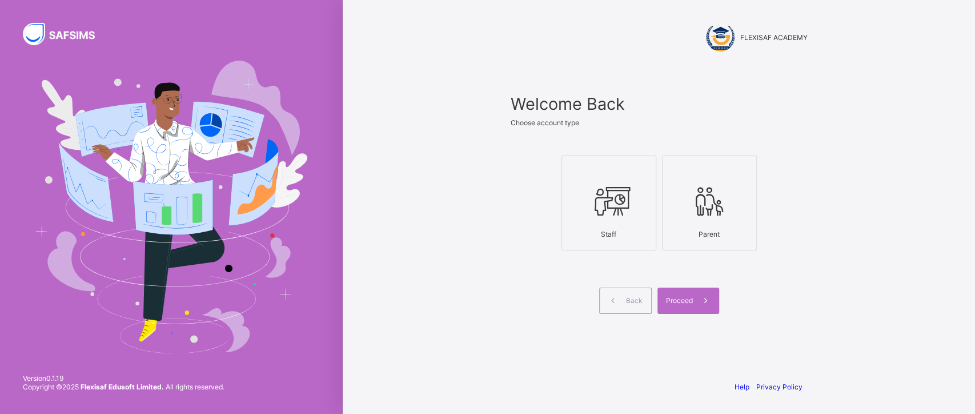
click at [680, 299] on span "Proceed" at bounding box center [679, 300] width 27 height 9
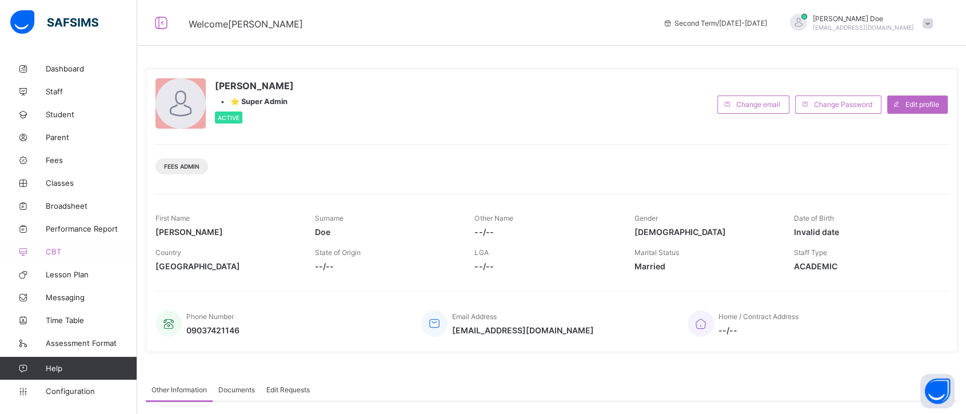
click at [52, 253] on span "CBT" at bounding box center [91, 251] width 91 height 9
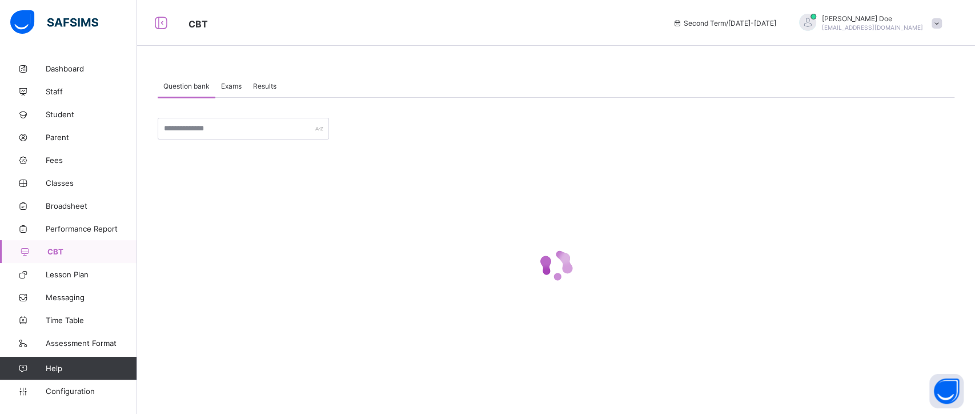
click at [237, 86] on span "Exams" at bounding box center [231, 86] width 21 height 9
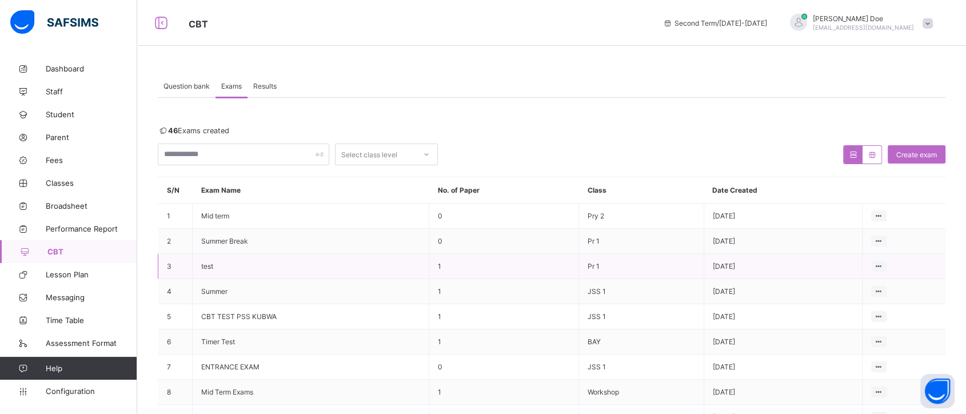
scroll to position [52, 0]
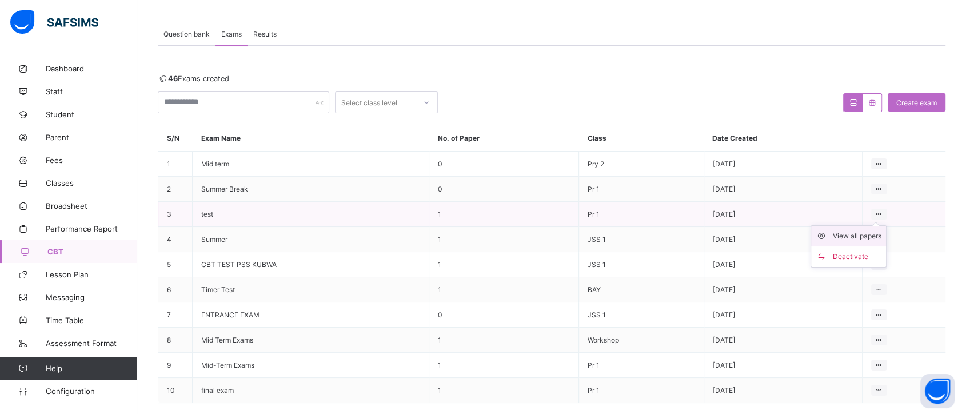
click at [859, 232] on div "View all papers" at bounding box center [856, 235] width 49 height 11
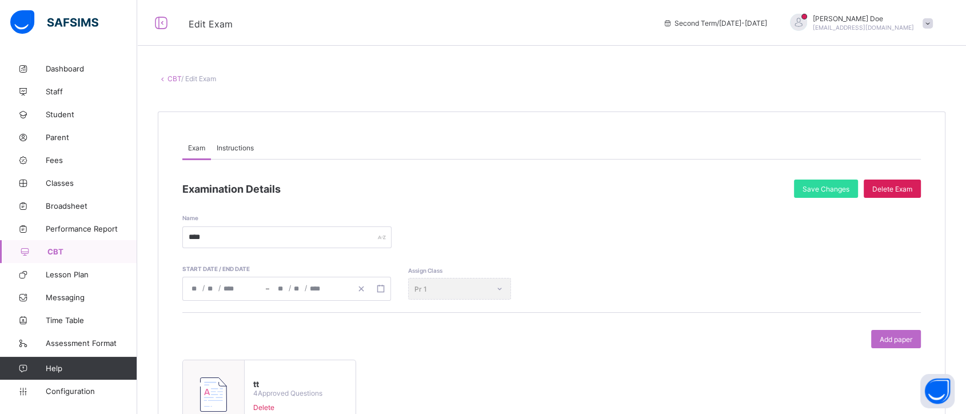
scroll to position [95, 0]
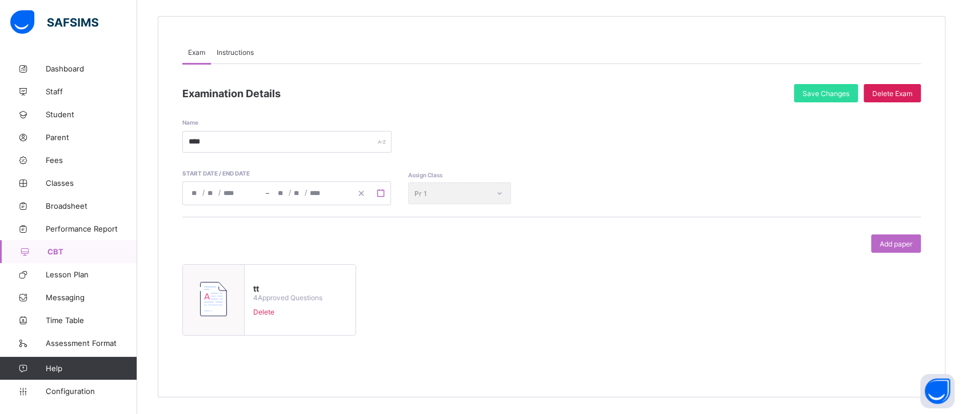
click at [378, 195] on rect "button" at bounding box center [380, 193] width 6 height 6
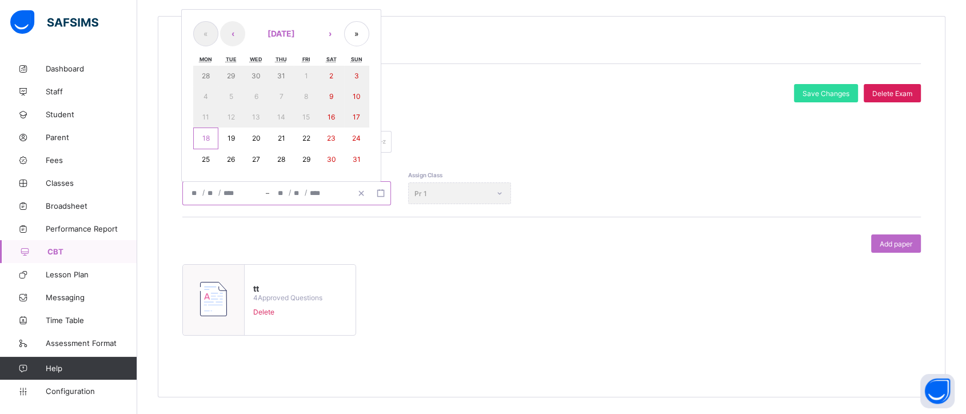
click at [203, 135] on abbr "18" at bounding box center [205, 138] width 7 height 9
click at [257, 138] on abbr "20" at bounding box center [255, 138] width 9 height 9
type input "**********"
type input "**"
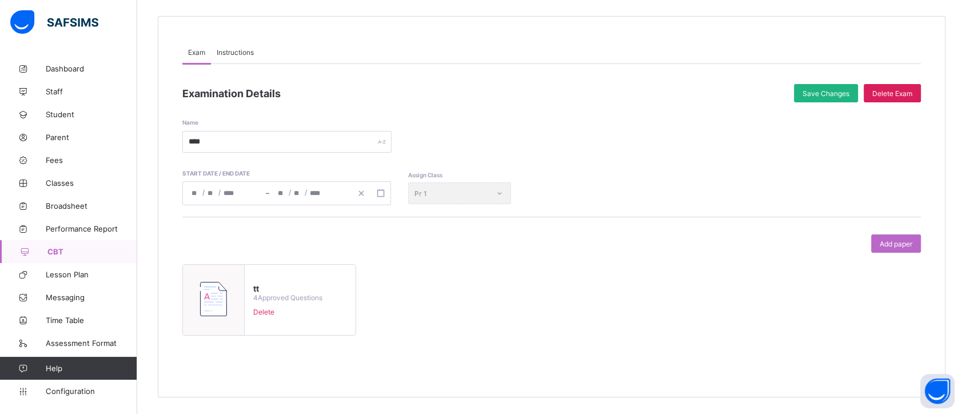
click at [848, 90] on span "Save Changes" at bounding box center [825, 93] width 47 height 9
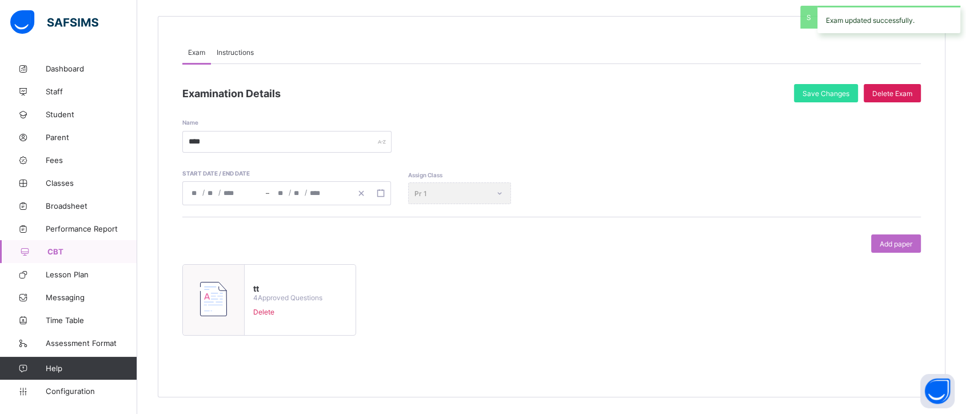
click at [227, 292] on div at bounding box center [214, 300] width 62 height 70
type input "**"
type input "**********"
type input "*"
type input "**"
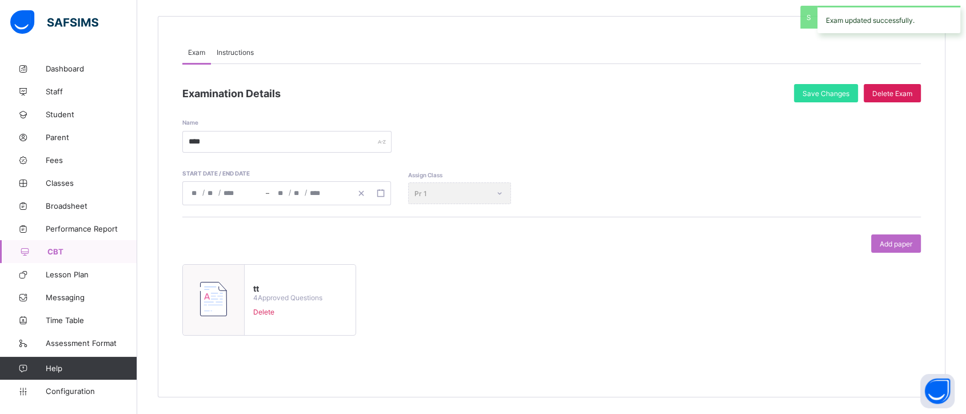
type input "****"
type input "**********"
type input "*"
type input "**"
type input "****"
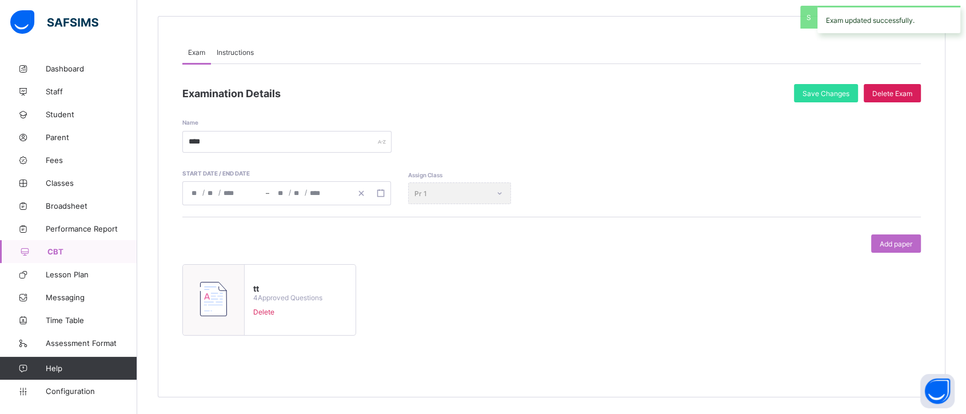
type input "*"
type input "**"
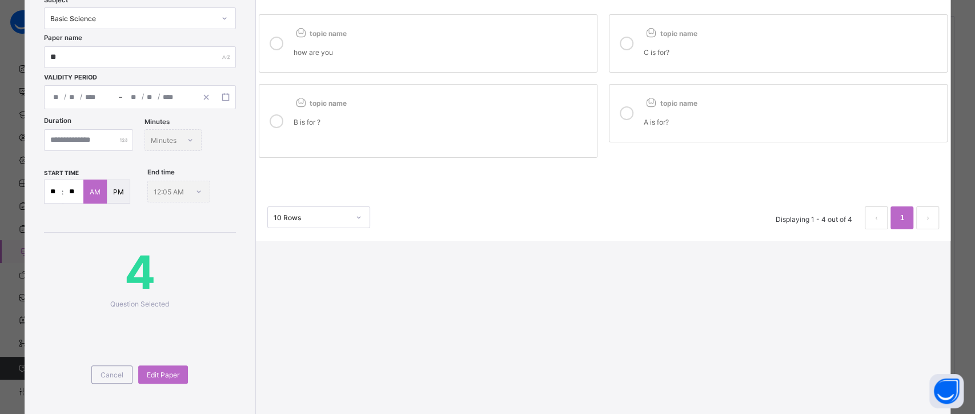
scroll to position [0, 0]
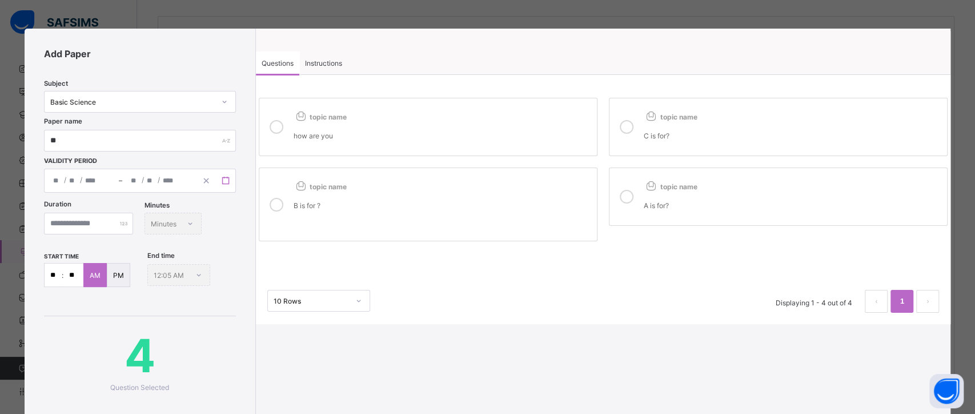
click at [225, 178] on icon "button" at bounding box center [226, 181] width 8 height 8
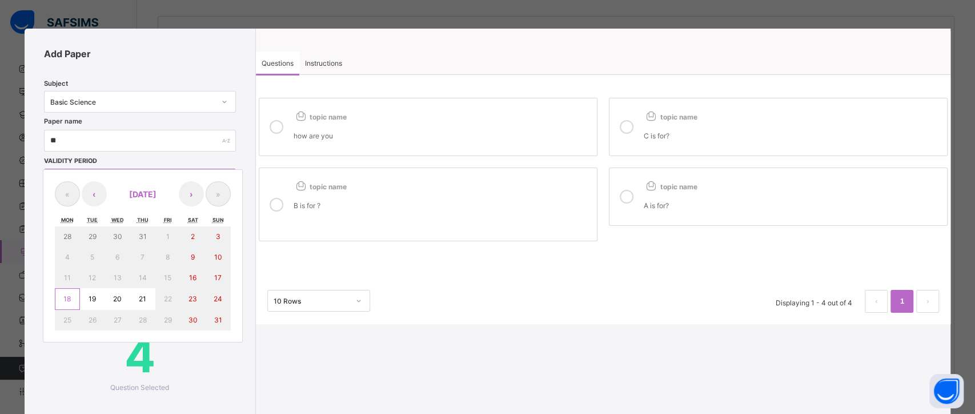
click at [73, 297] on button "18" at bounding box center [67, 299] width 25 height 22
click at [69, 296] on abbr "18" at bounding box center [66, 298] width 7 height 9
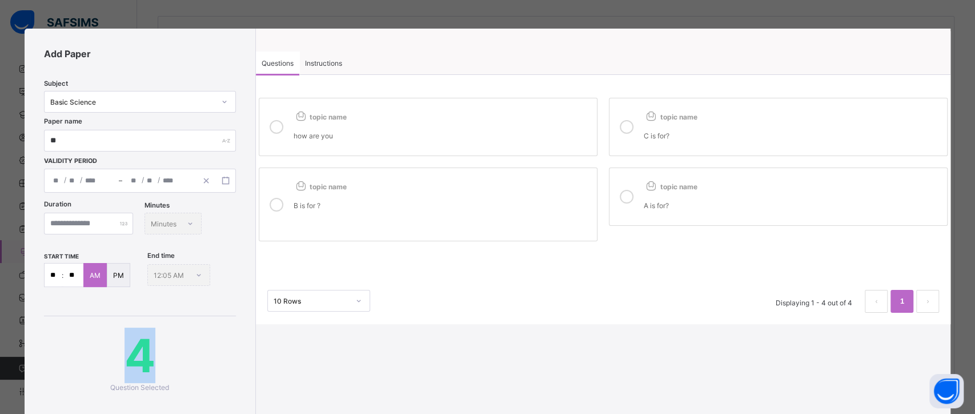
click at [69, 296] on div "**********" at bounding box center [140, 272] width 231 height 486
click at [82, 228] on input "*" at bounding box center [88, 224] width 89 height 22
type input "**"
click at [56, 273] on input "**" at bounding box center [53, 274] width 17 height 23
type input "*"
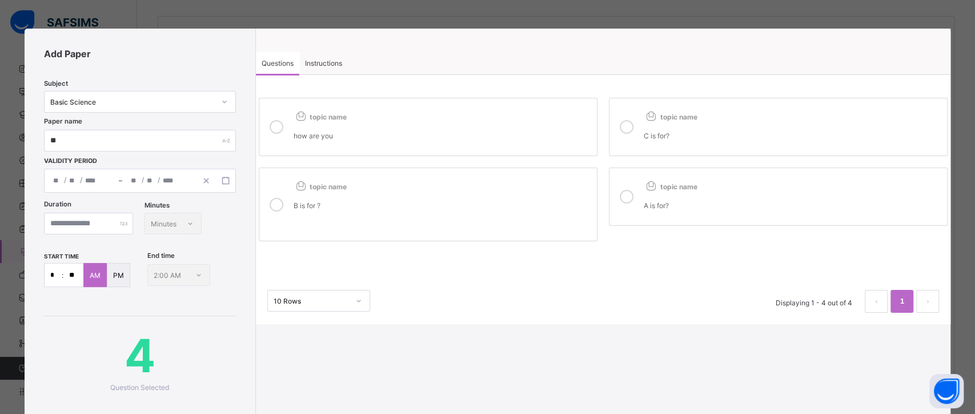
type input "*"
click at [77, 271] on input "**" at bounding box center [73, 274] width 20 height 23
type input "**"
click at [119, 273] on p "PM" at bounding box center [118, 275] width 11 height 9
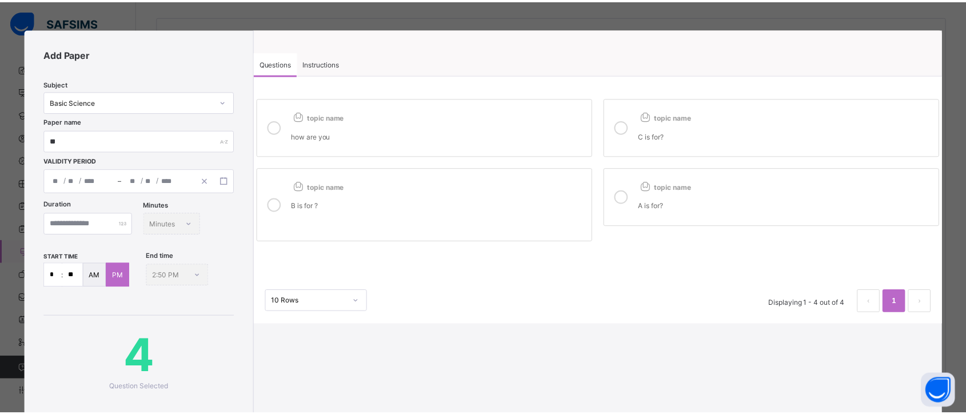
scroll to position [128, 0]
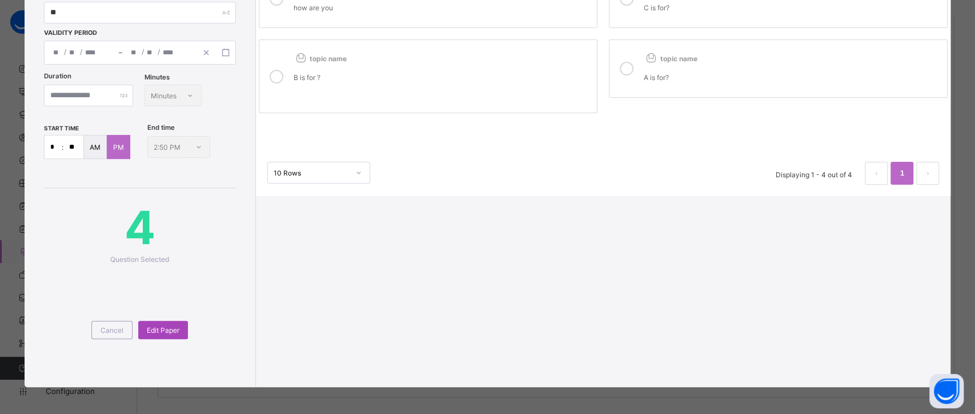
click at [164, 329] on span "Edit Paper" at bounding box center [163, 330] width 33 height 9
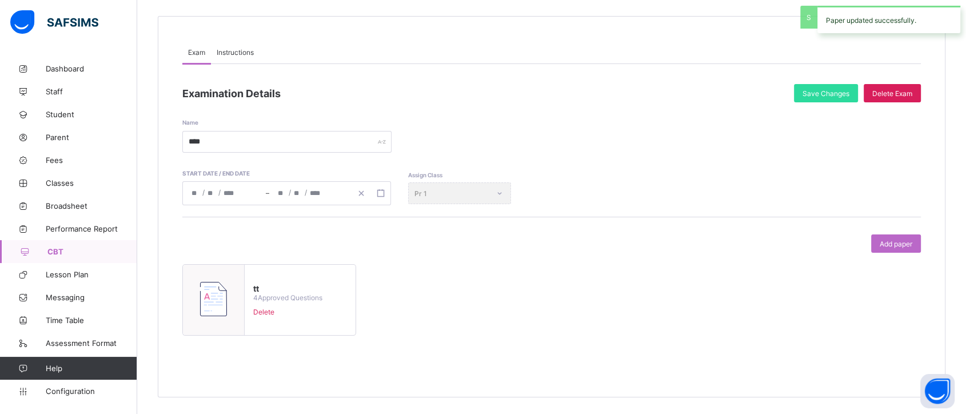
scroll to position [62, 0]
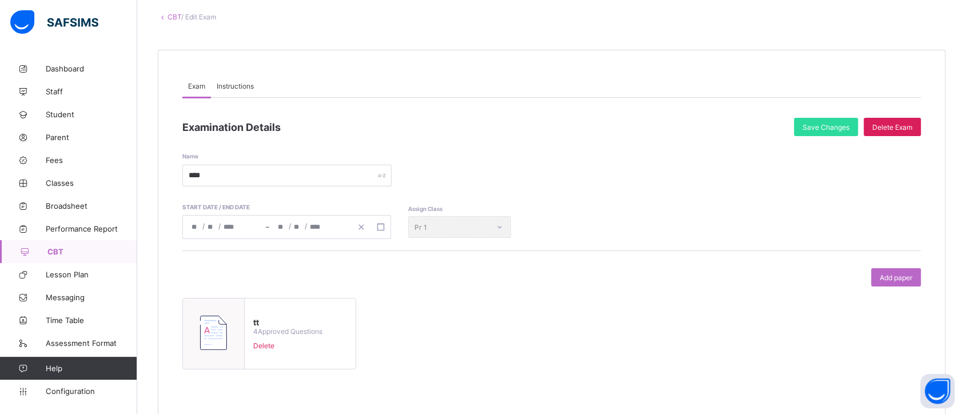
click at [169, 17] on link "CBT" at bounding box center [174, 17] width 14 height 9
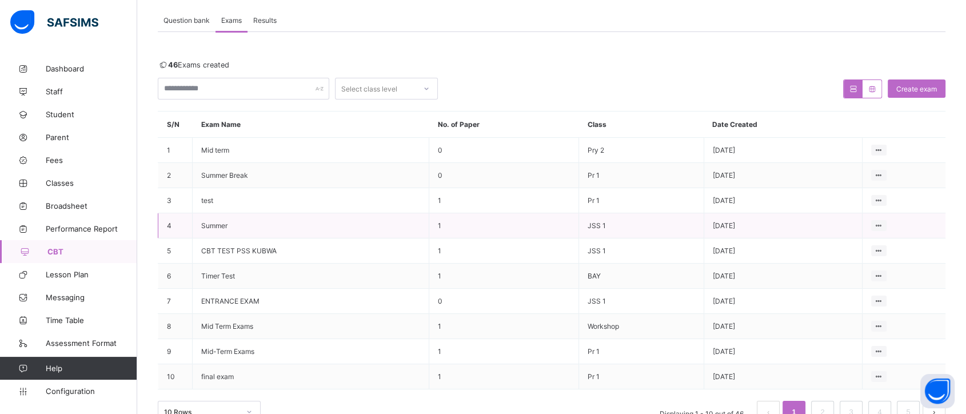
scroll to position [67, 0]
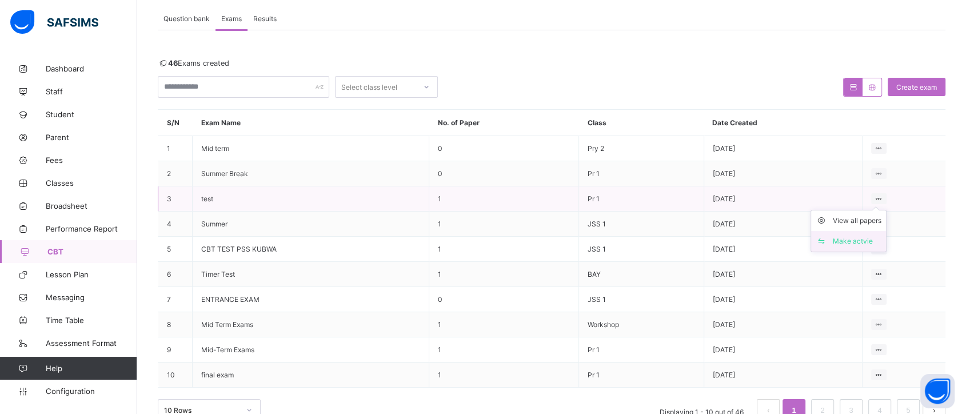
click at [861, 241] on div "Make actvie" at bounding box center [856, 240] width 49 height 11
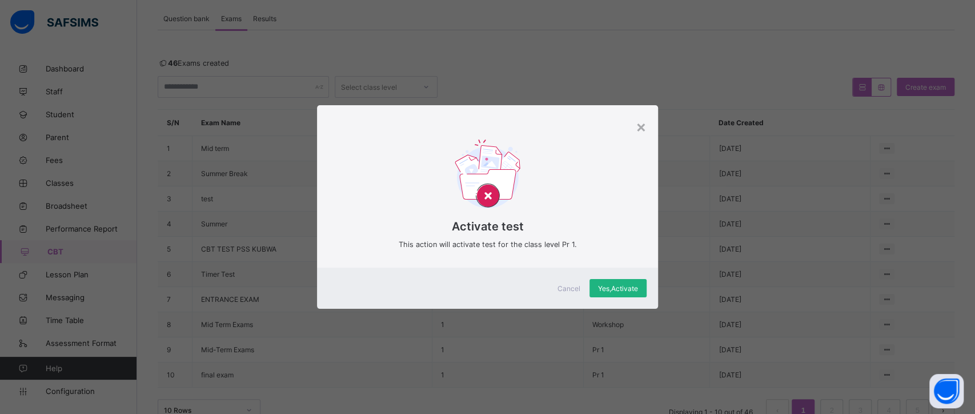
click at [627, 284] on span "Yes, Activate" at bounding box center [618, 288] width 40 height 9
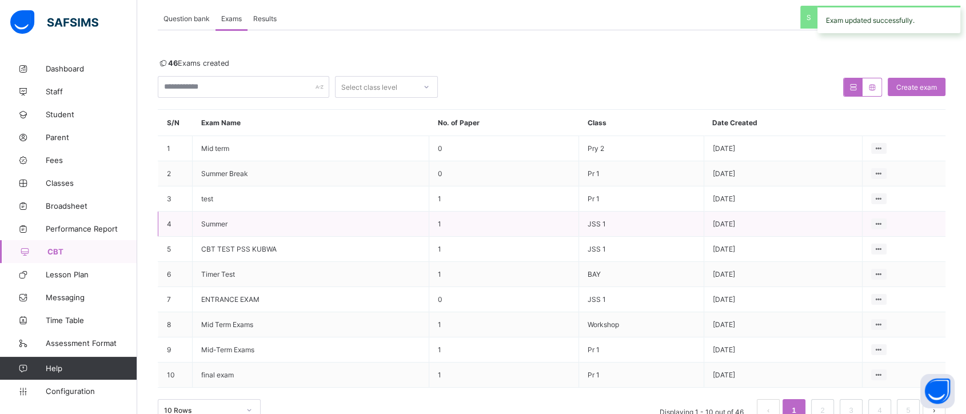
scroll to position [63, 0]
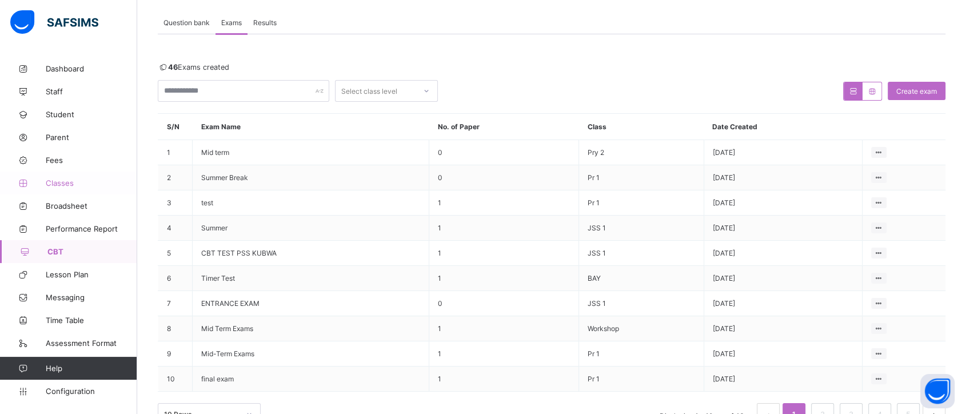
click at [62, 182] on span "Classes" at bounding box center [91, 182] width 91 height 9
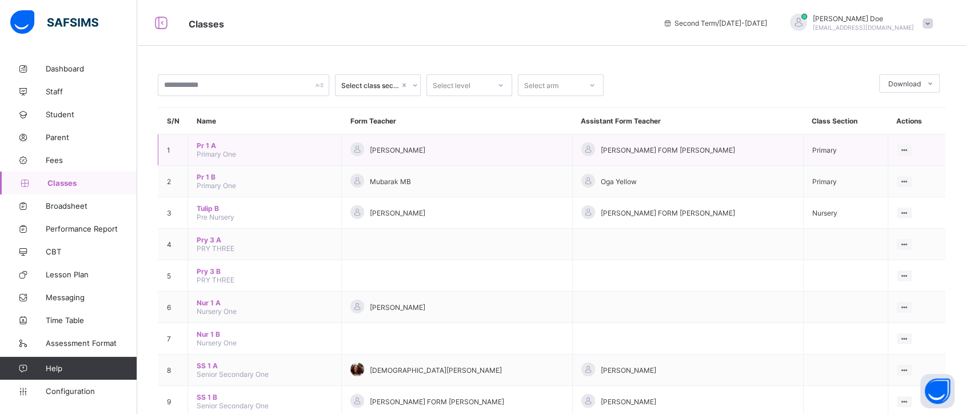
click at [201, 146] on span "Pr 1 A" at bounding box center [265, 145] width 136 height 9
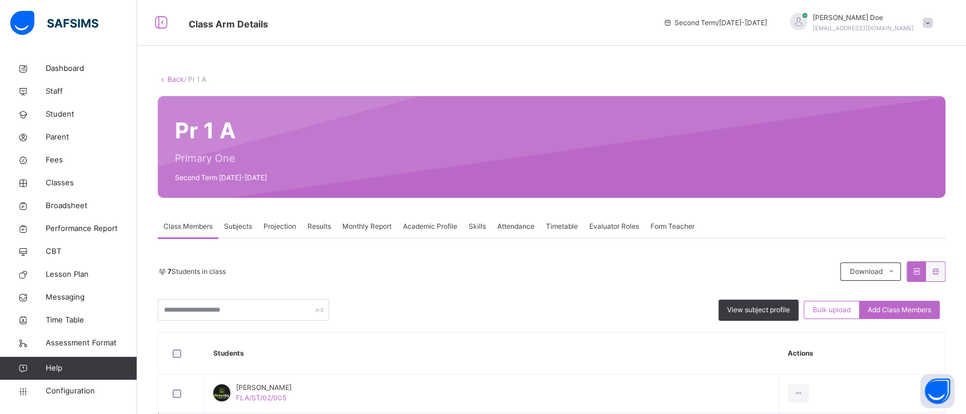
scroll to position [221, 0]
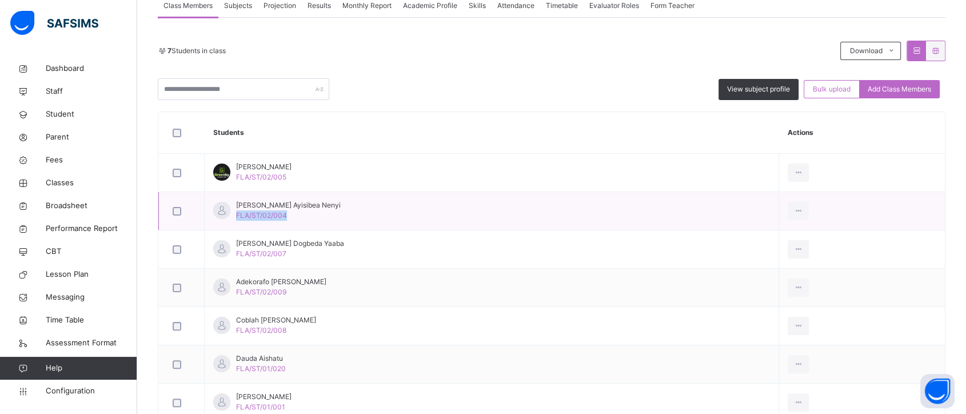
drag, startPoint x: 259, startPoint y: 214, endPoint x: 237, endPoint y: 217, distance: 23.0
click at [237, 217] on span "FLA/ST/02/004" at bounding box center [261, 215] width 51 height 9
click at [57, 252] on span "CBT" at bounding box center [91, 251] width 91 height 11
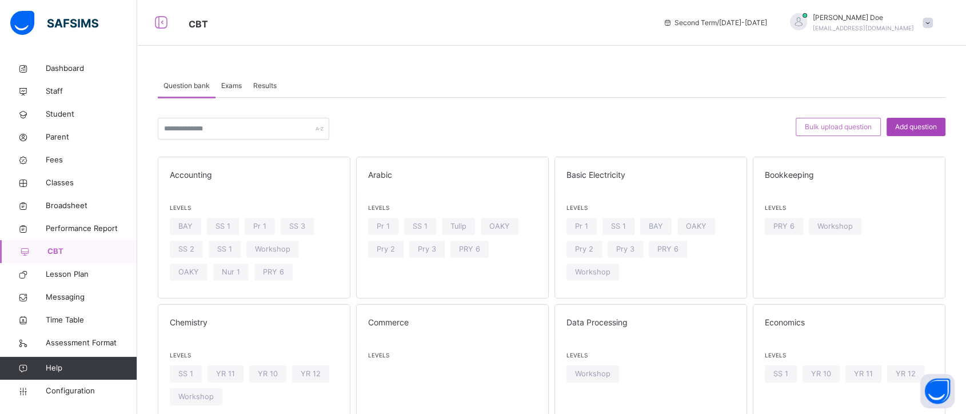
click at [918, 125] on span "Add question" at bounding box center [916, 127] width 42 height 10
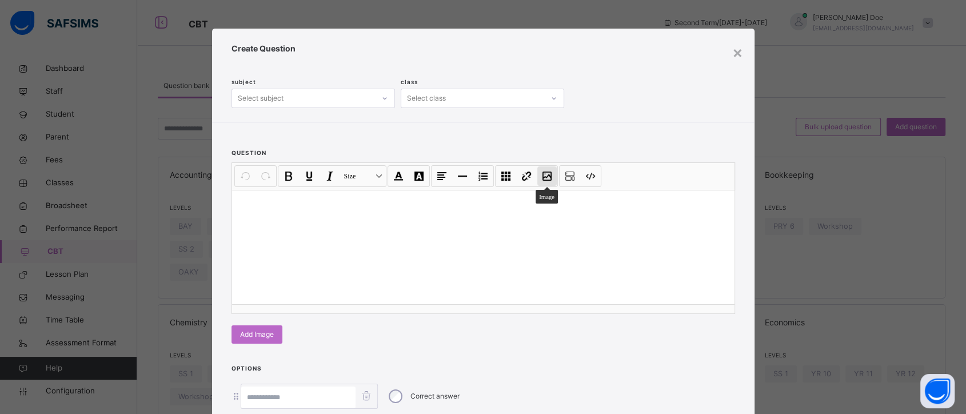
click at [544, 178] on button "Image" at bounding box center [546, 175] width 19 height 19
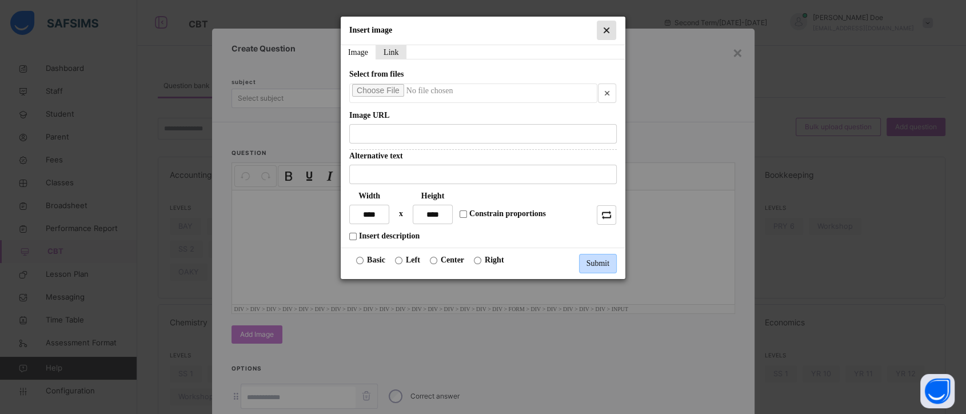
click at [613, 24] on button "Close" at bounding box center [605, 30] width 19 height 19
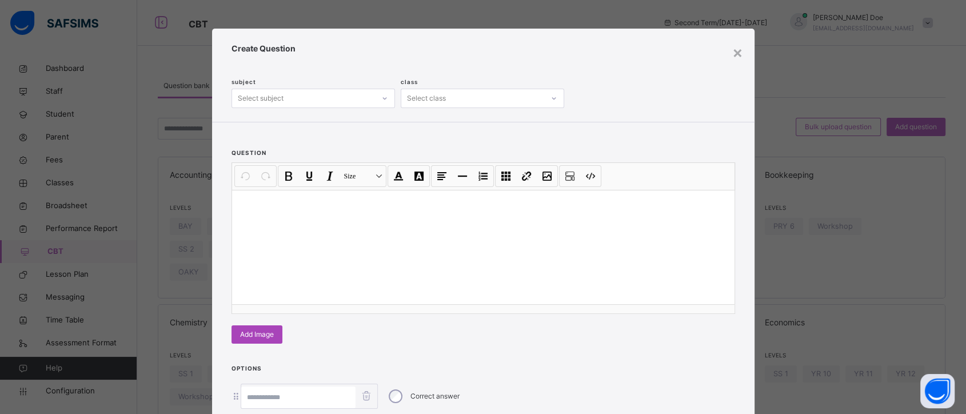
click at [257, 337] on span "Add Image" at bounding box center [257, 334] width 34 height 10
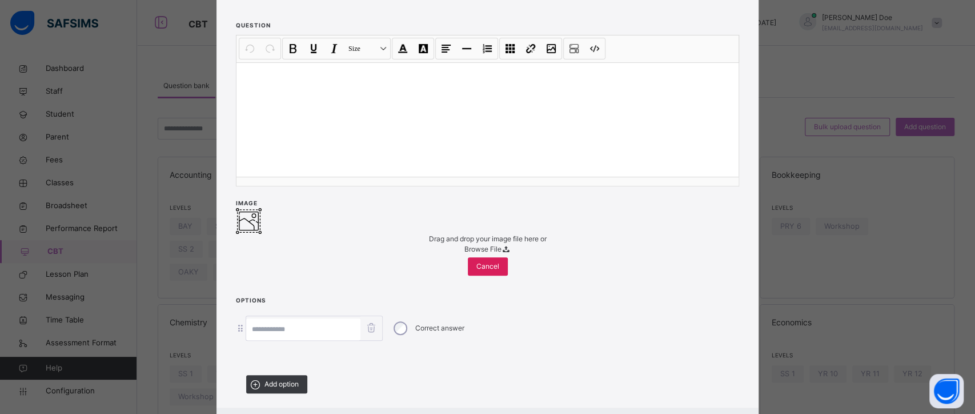
scroll to position [131, 0]
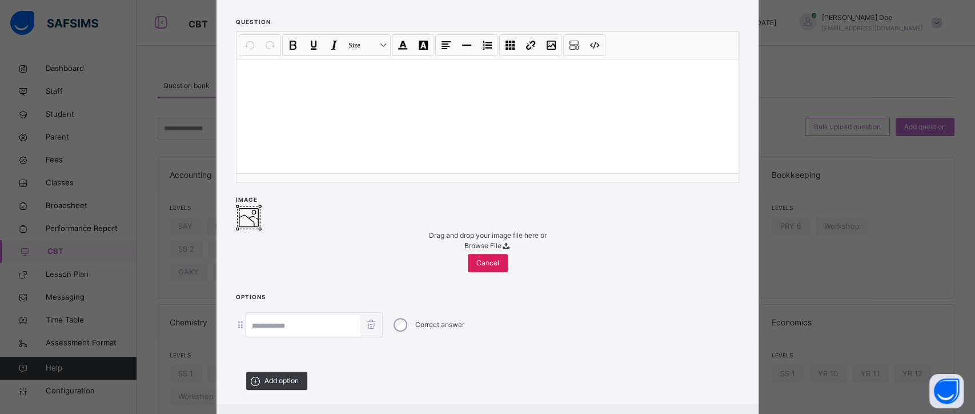
click at [480, 250] on span "Browse File" at bounding box center [482, 245] width 37 height 9
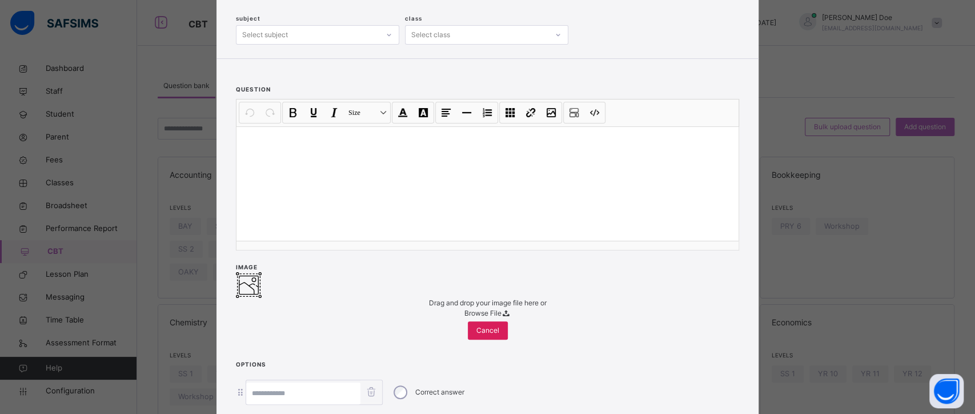
scroll to position [0, 0]
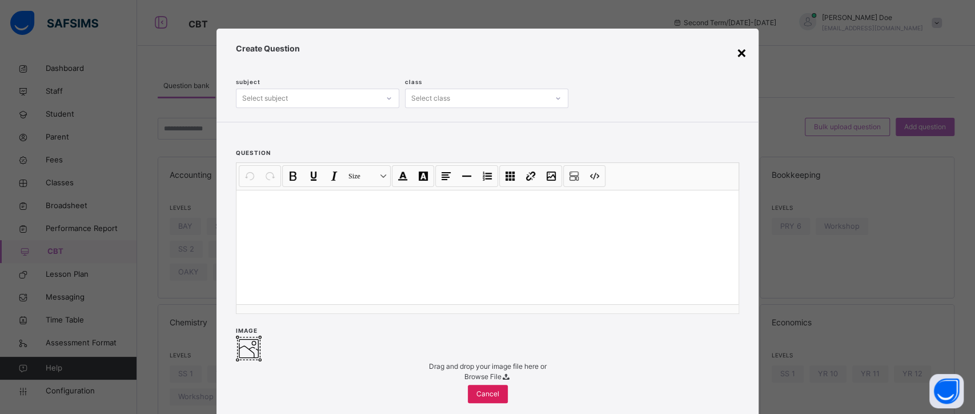
click at [739, 53] on div "×" at bounding box center [741, 52] width 11 height 24
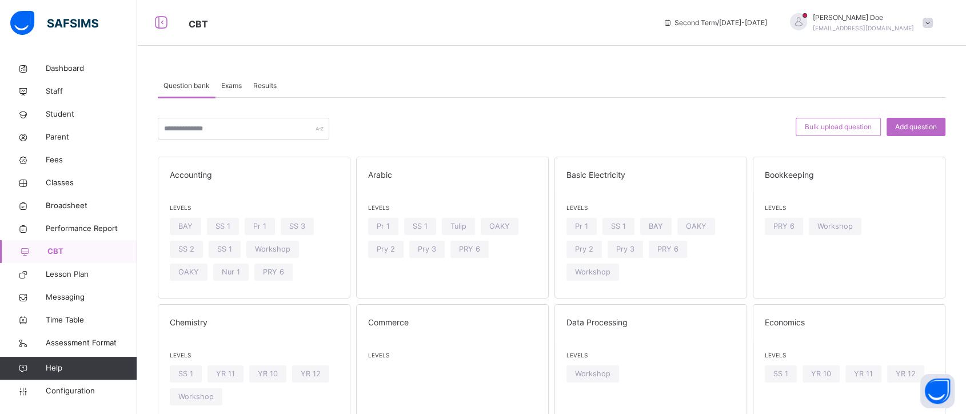
click at [265, 89] on span "Results" at bounding box center [264, 86] width 23 height 10
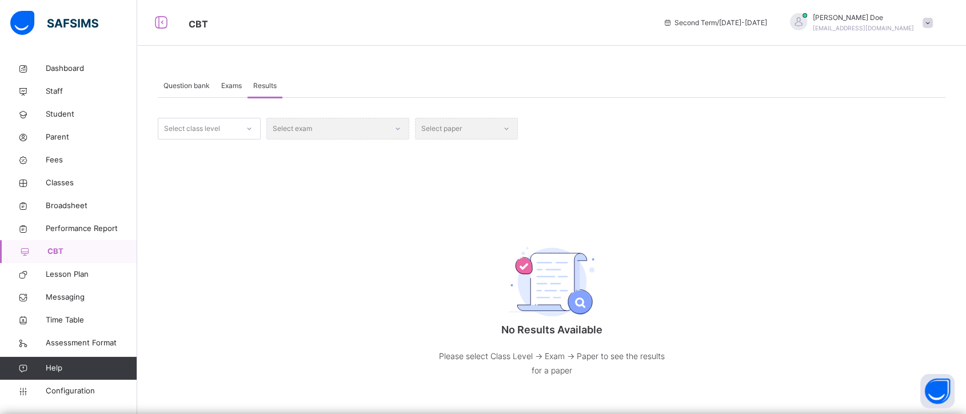
click at [251, 126] on icon at bounding box center [249, 128] width 7 height 11
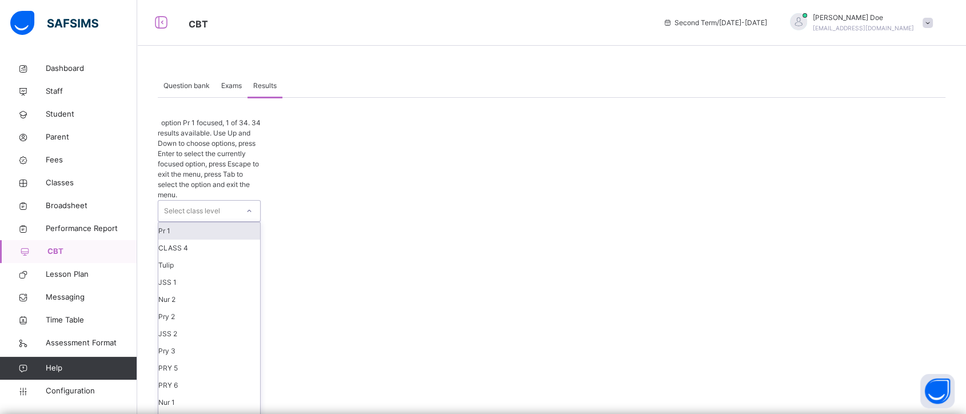
click at [231, 222] on div "Pr 1" at bounding box center [209, 230] width 102 height 17
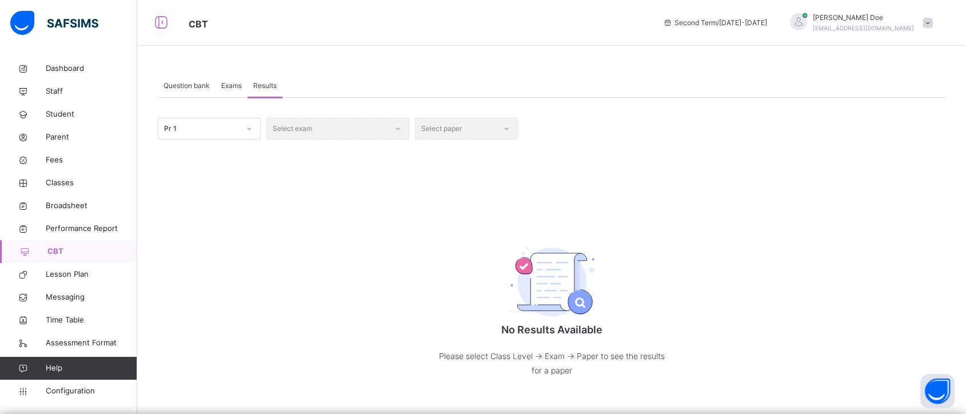
click at [199, 86] on span "Question bank" at bounding box center [186, 86] width 46 height 10
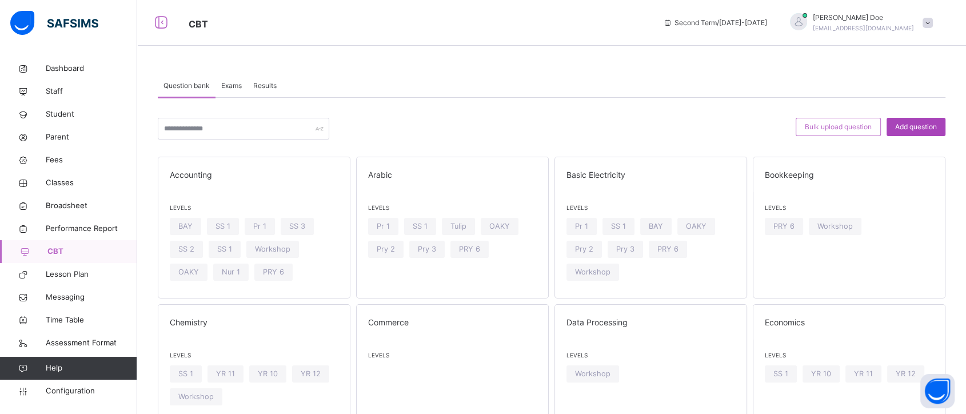
click at [918, 125] on span "Add question" at bounding box center [916, 127] width 42 height 10
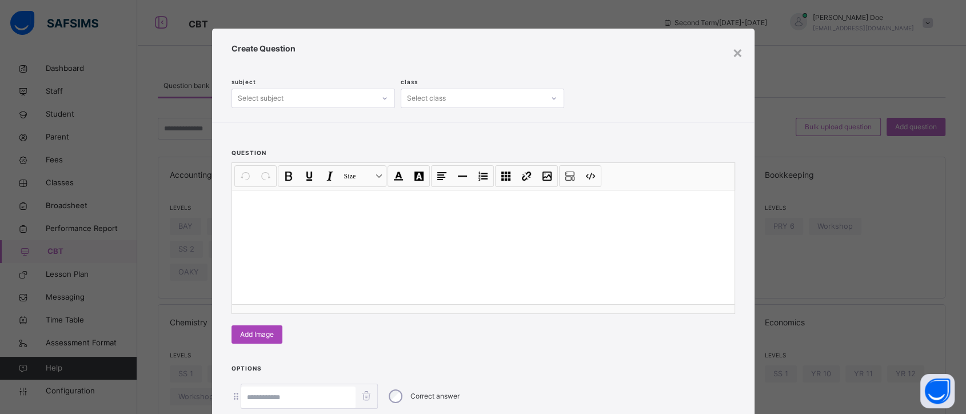
click at [259, 332] on span "Add Image" at bounding box center [257, 334] width 34 height 10
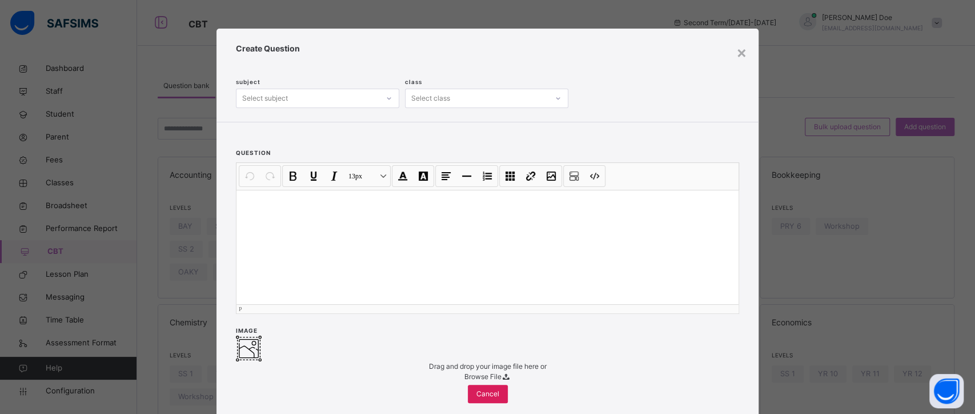
click at [310, 227] on div at bounding box center [488, 247] width 502 height 114
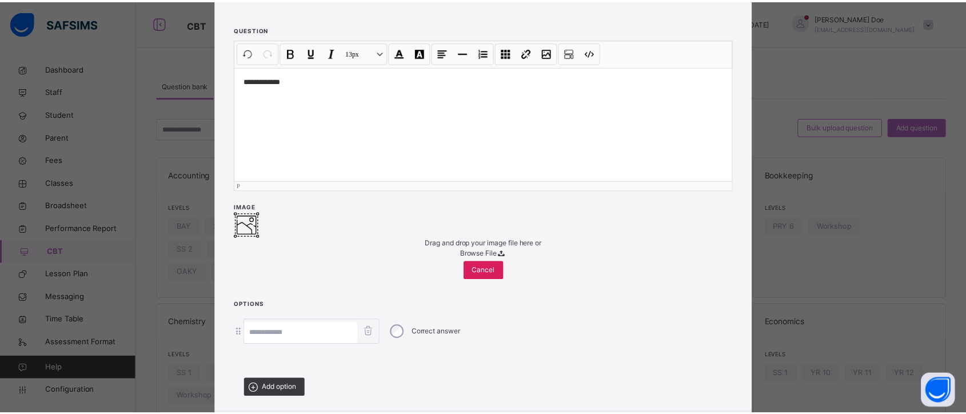
scroll to position [124, 0]
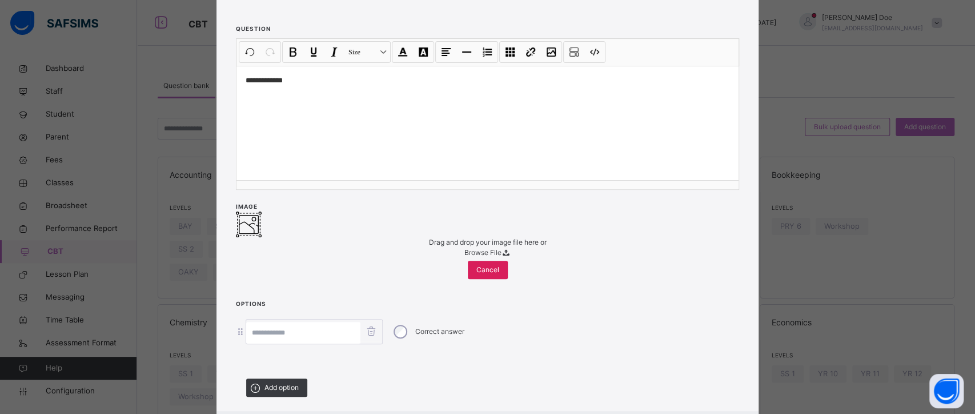
click at [483, 257] on span "Browse File" at bounding box center [482, 252] width 37 height 9
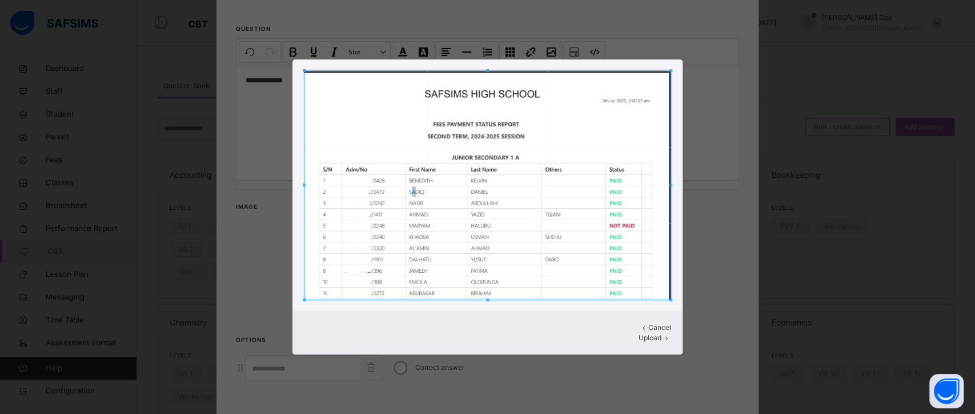
click at [643, 333] on span "Upload" at bounding box center [650, 337] width 23 height 9
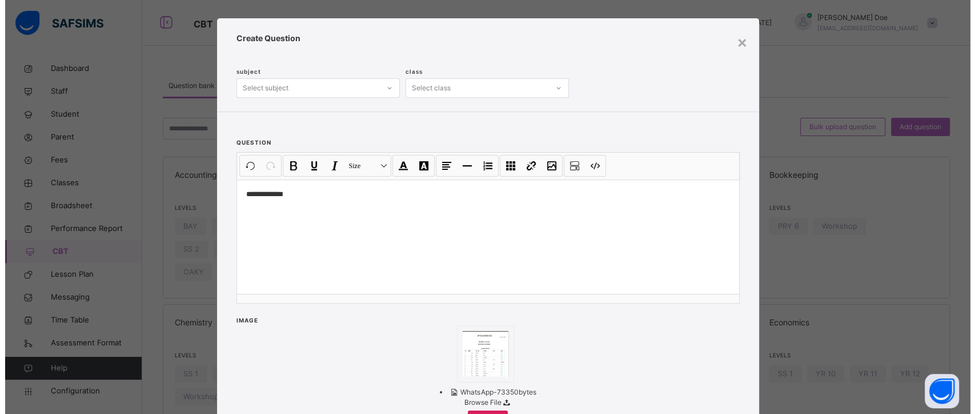
scroll to position [7, 0]
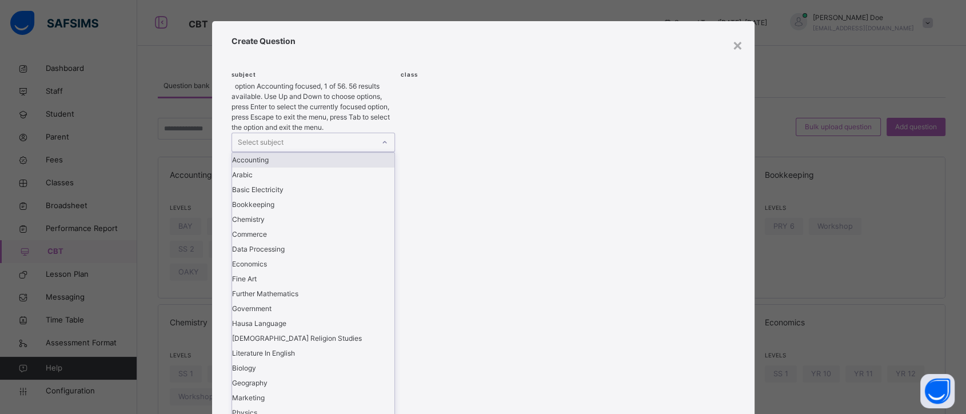
click at [382, 141] on icon at bounding box center [384, 142] width 4 height 2
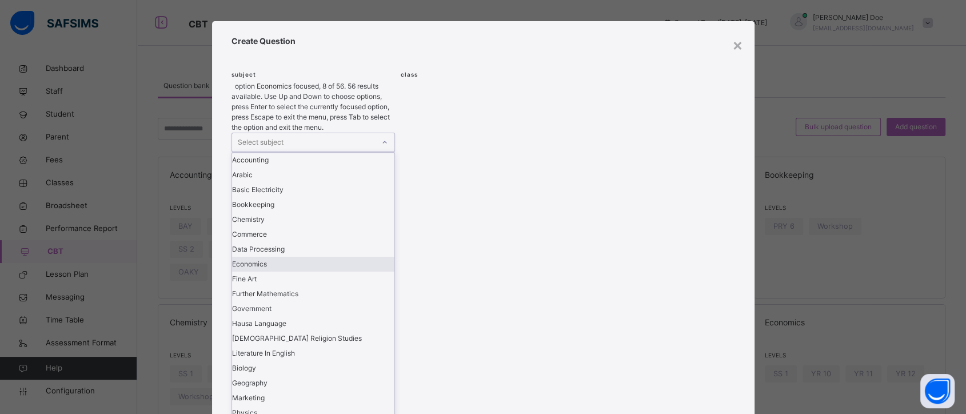
click at [295, 257] on div "Economics" at bounding box center [313, 264] width 162 height 15
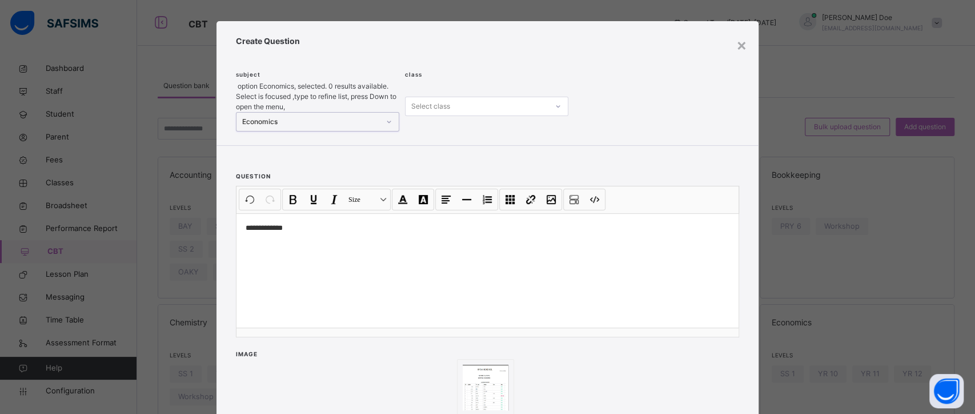
click at [479, 98] on div "Select class" at bounding box center [477, 107] width 143 height 18
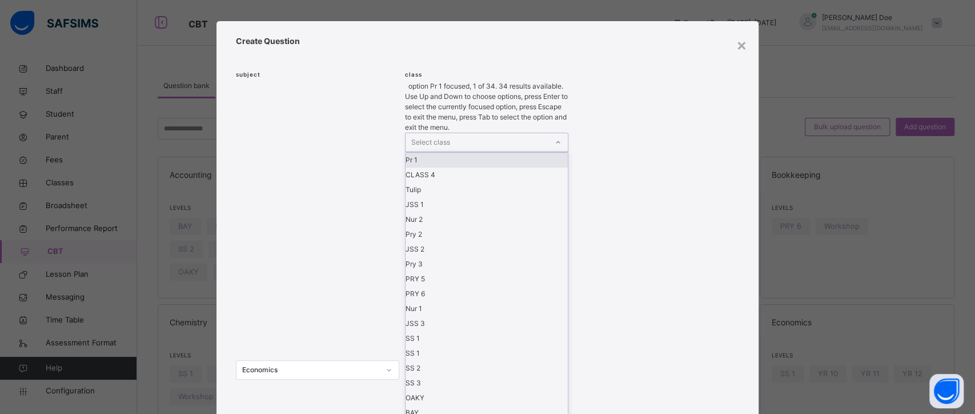
click at [474, 153] on div "Pr 1" at bounding box center [487, 160] width 162 height 15
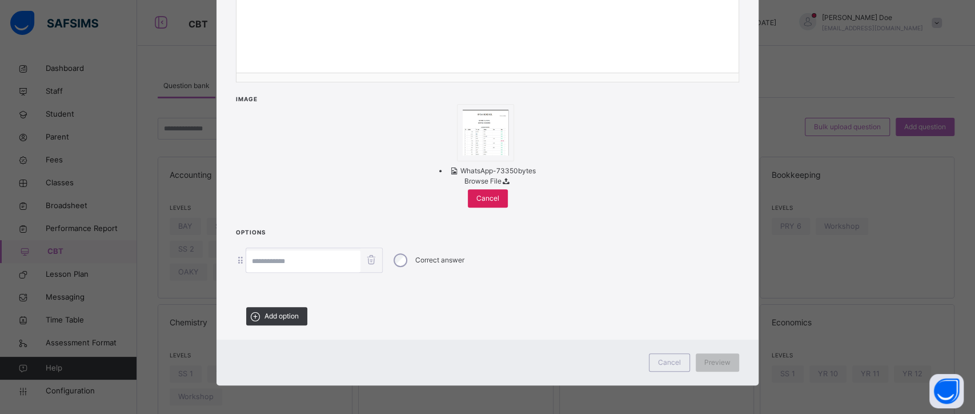
scroll to position [279, 0]
click at [287, 272] on input at bounding box center [303, 261] width 114 height 22
type input "***"
click at [277, 321] on span "Add option" at bounding box center [282, 316] width 34 height 10
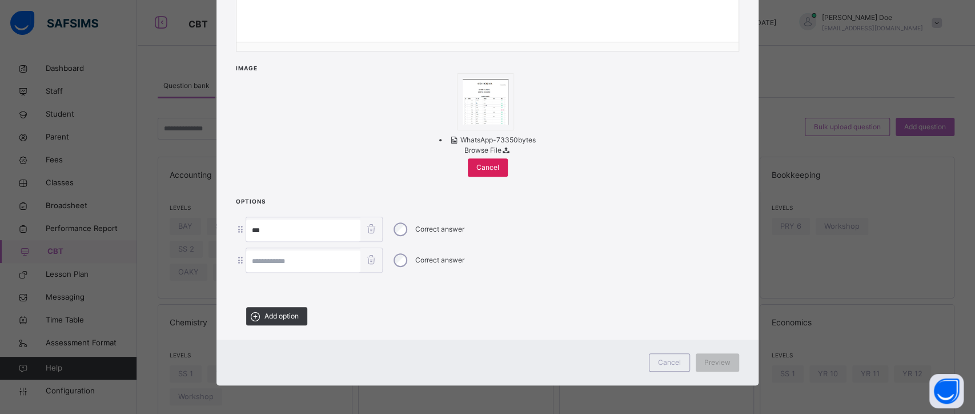
click at [259, 272] on input at bounding box center [303, 261] width 114 height 22
type input "**********"
click at [285, 321] on span "Add option" at bounding box center [282, 316] width 34 height 10
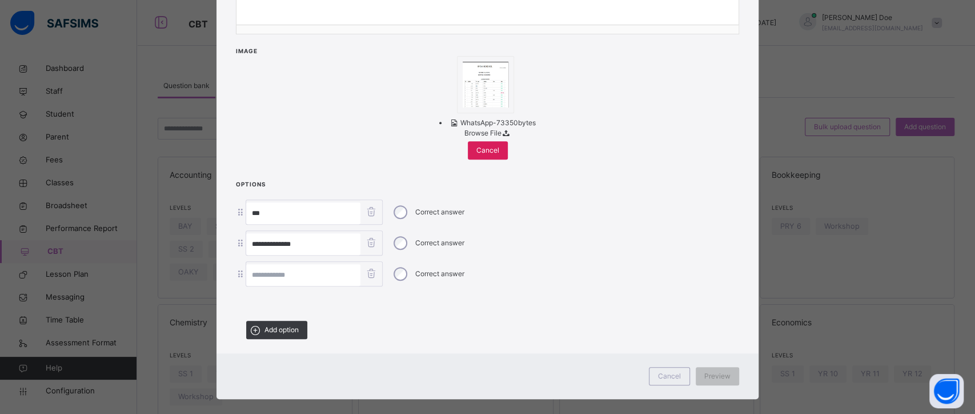
click at [275, 286] on input at bounding box center [303, 275] width 114 height 22
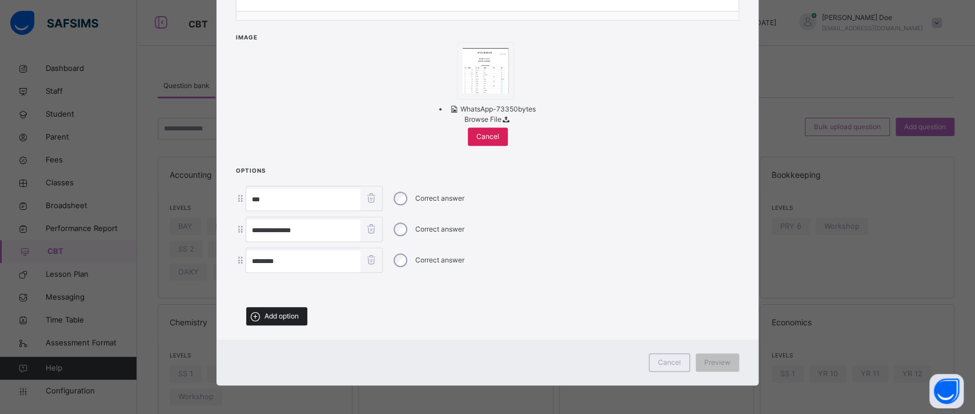
scroll to position [323, 0]
type input "********"
click at [286, 321] on span "Add option" at bounding box center [282, 316] width 34 height 10
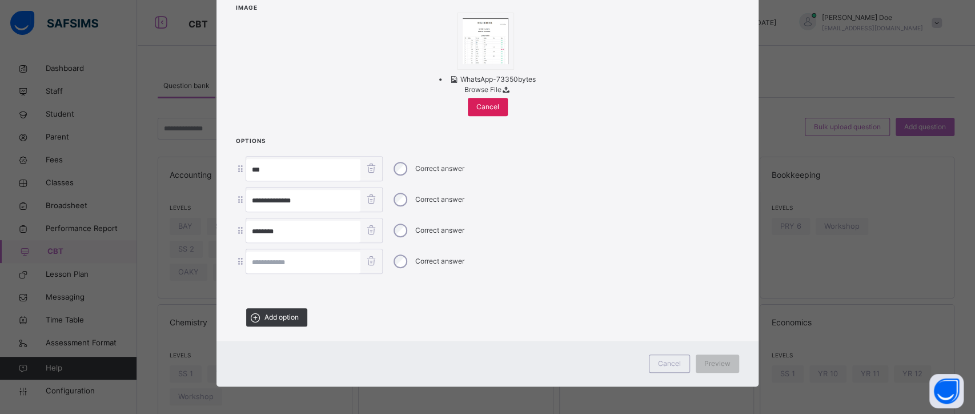
click at [303, 273] on input at bounding box center [303, 262] width 114 height 22
type input "***"
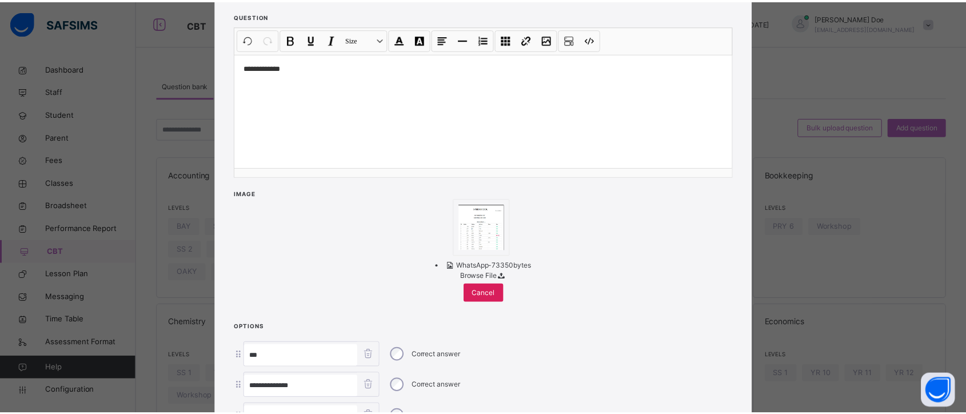
scroll to position [0, 0]
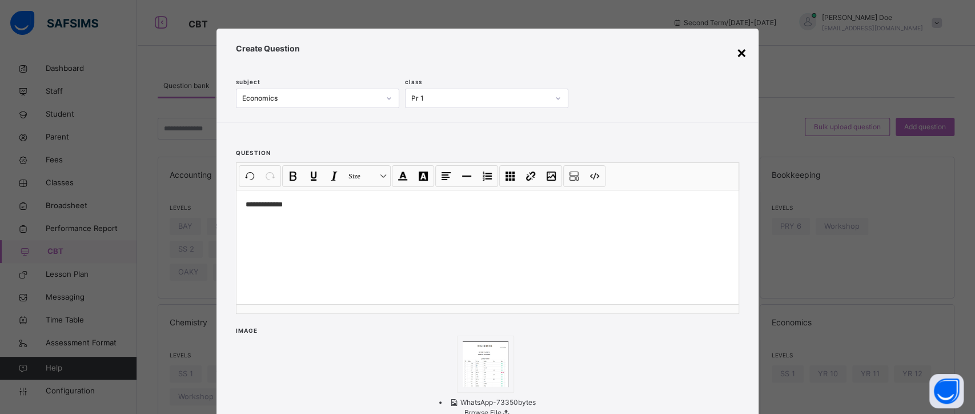
click at [741, 50] on div "×" at bounding box center [741, 52] width 11 height 24
